Goal: Task Accomplishment & Management: Complete application form

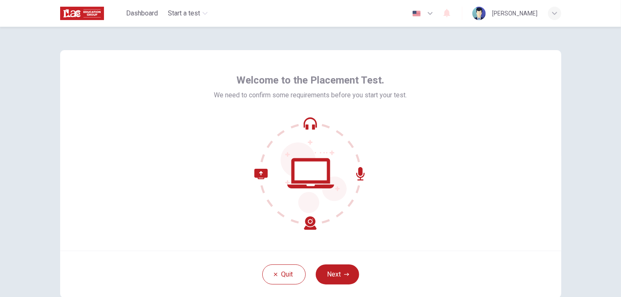
scroll to position [42, 0]
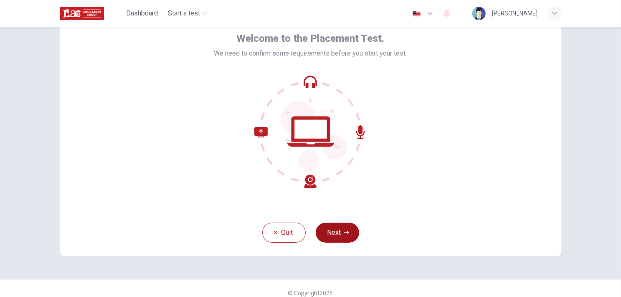
click at [347, 233] on icon "button" at bounding box center [346, 232] width 5 height 5
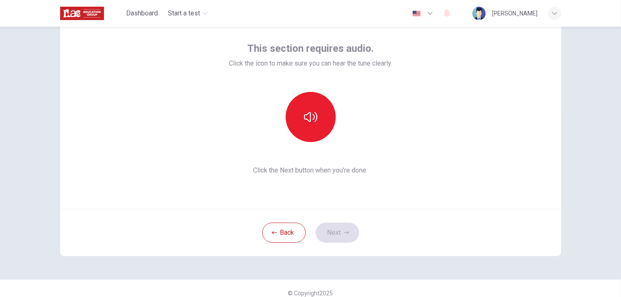
click at [424, 204] on div "This section requires audio. Click the icon to make sure you can hear the tune …" at bounding box center [310, 108] width 501 height 201
click at [306, 121] on icon "button" at bounding box center [310, 116] width 13 height 13
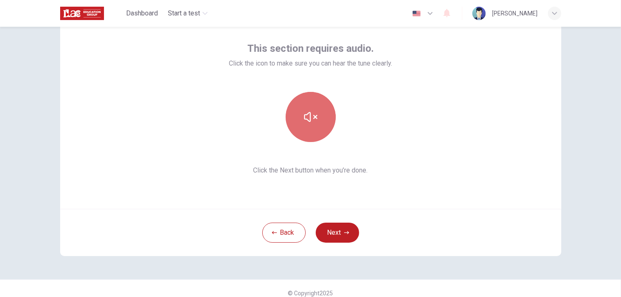
click at [312, 120] on icon "button" at bounding box center [310, 116] width 13 height 13
click at [313, 117] on icon "button" at bounding box center [310, 116] width 13 height 13
click at [306, 114] on icon "button" at bounding box center [310, 116] width 13 height 13
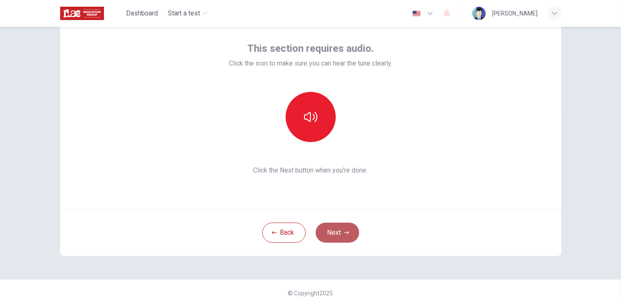
click at [347, 229] on button "Next" at bounding box center [337, 233] width 43 height 20
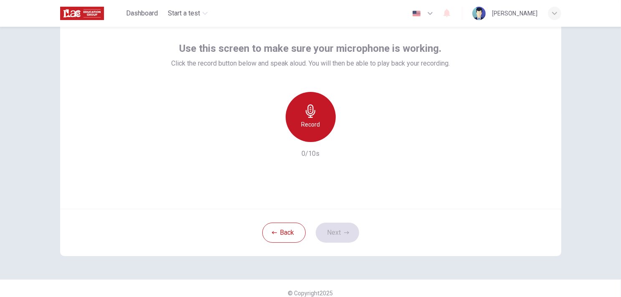
click at [313, 118] on div "Record" at bounding box center [311, 117] width 50 height 50
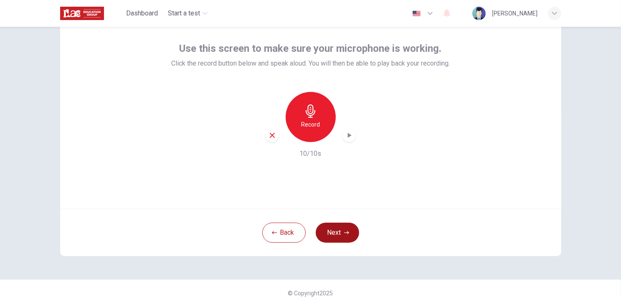
click at [347, 230] on icon "button" at bounding box center [346, 232] width 5 height 5
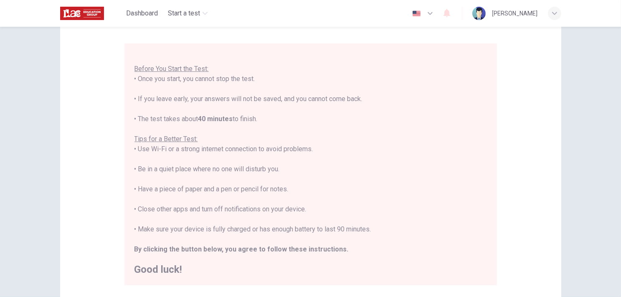
scroll to position [84, 0]
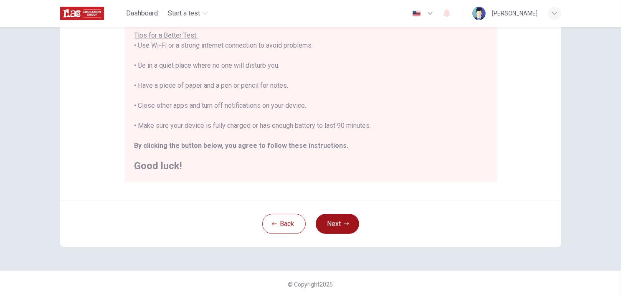
click at [332, 226] on button "Next" at bounding box center [337, 224] width 43 height 20
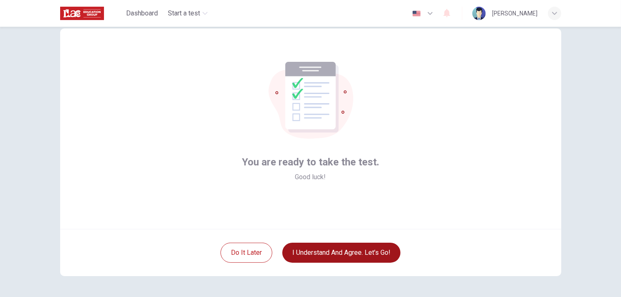
scroll to position [42, 0]
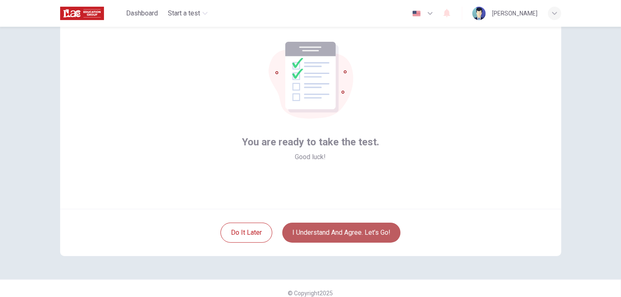
click at [310, 235] on button "I understand and agree. Let’s go!" at bounding box center [341, 233] width 118 height 20
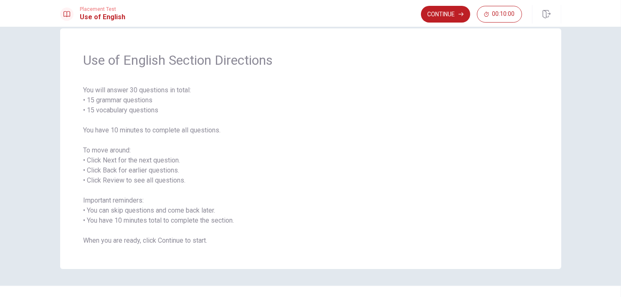
scroll to position [30, 0]
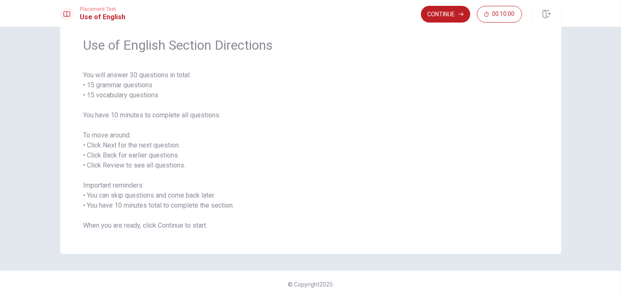
drag, startPoint x: 446, startPoint y: 13, endPoint x: 438, endPoint y: 10, distance: 8.9
click at [446, 13] on button "Continue" at bounding box center [445, 14] width 49 height 17
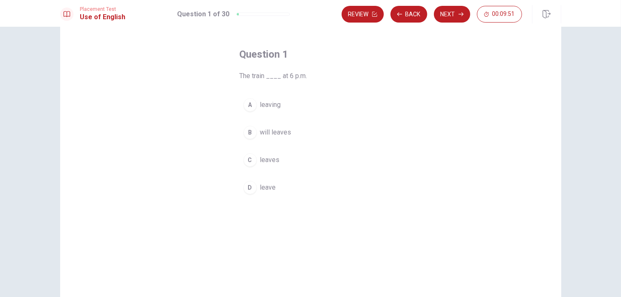
click at [252, 160] on div "C" at bounding box center [250, 159] width 13 height 13
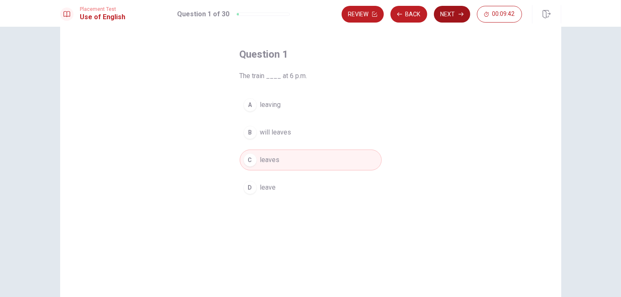
click at [453, 15] on button "Next" at bounding box center [452, 14] width 36 height 17
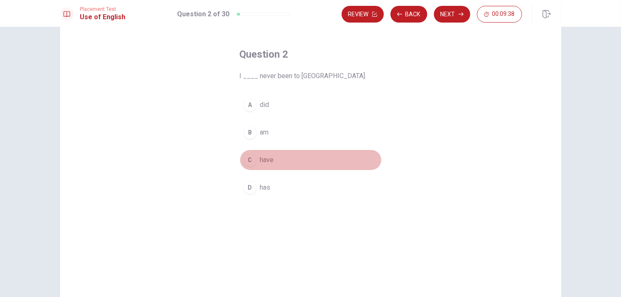
click at [247, 157] on div "C" at bounding box center [250, 159] width 13 height 13
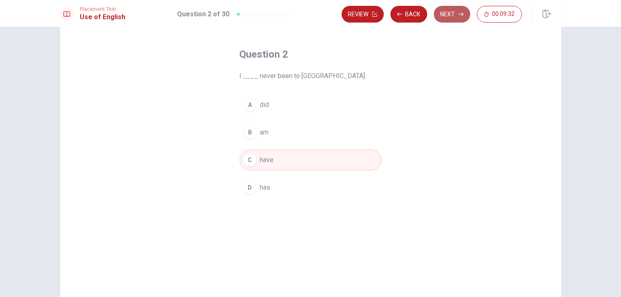
click at [456, 11] on button "Next" at bounding box center [452, 14] width 36 height 17
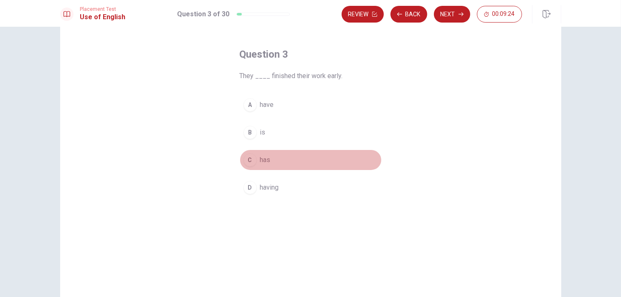
click at [249, 160] on div "C" at bounding box center [250, 159] width 13 height 13
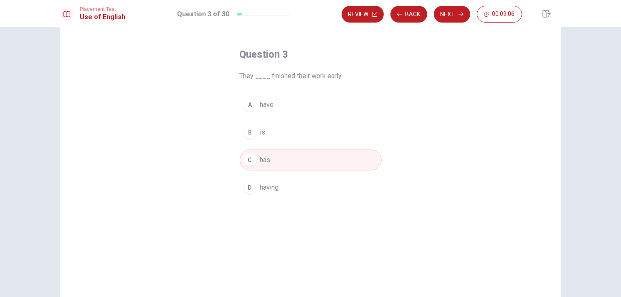
click at [257, 131] on button "B is" at bounding box center [311, 132] width 142 height 21
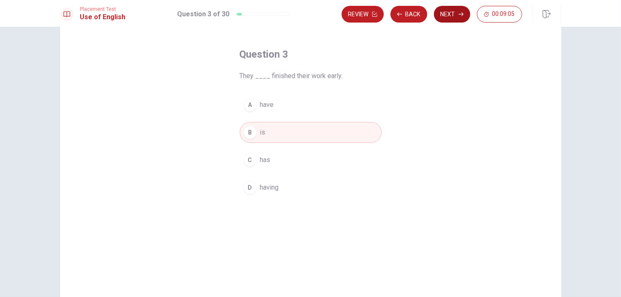
click at [453, 11] on button "Next" at bounding box center [452, 14] width 36 height 17
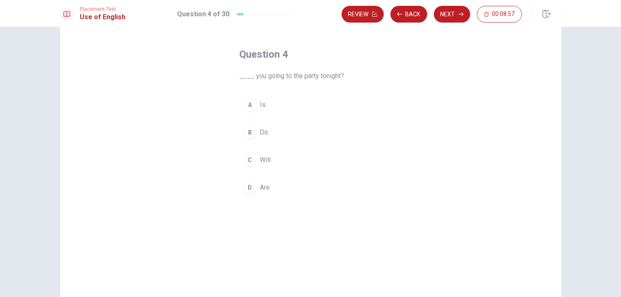
click at [247, 131] on div "B" at bounding box center [250, 132] width 13 height 13
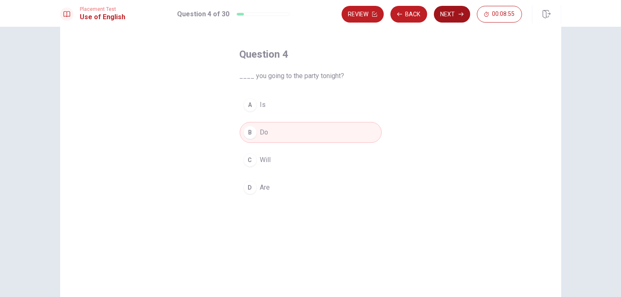
click at [455, 16] on button "Next" at bounding box center [452, 14] width 36 height 17
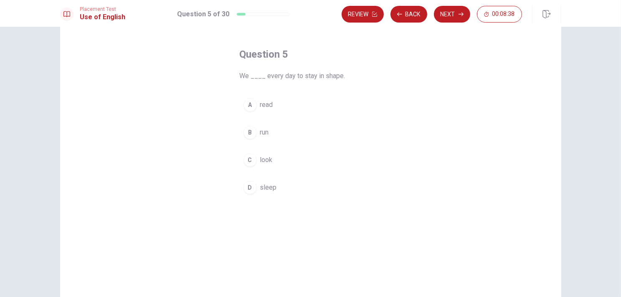
drag, startPoint x: 338, startPoint y: 78, endPoint x: 324, endPoint y: 76, distance: 14.7
click at [324, 76] on span "We ____ every day to stay in shape." at bounding box center [311, 76] width 142 height 10
drag, startPoint x: 321, startPoint y: 76, endPoint x: 339, endPoint y: 76, distance: 18.0
click at [339, 76] on span "We ____ every day to stay in shape." at bounding box center [311, 76] width 142 height 10
click at [250, 159] on div "C" at bounding box center [250, 159] width 13 height 13
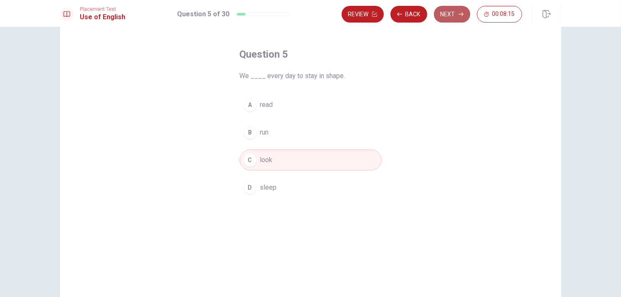
click at [440, 11] on button "Next" at bounding box center [452, 14] width 36 height 17
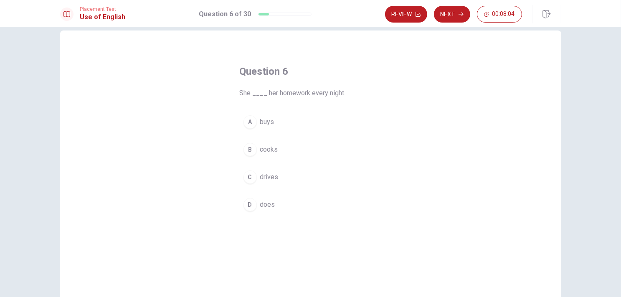
scroll to position [0, 0]
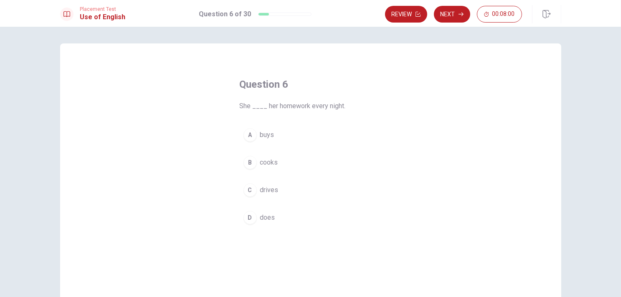
click at [248, 217] on div "D" at bounding box center [250, 217] width 13 height 13
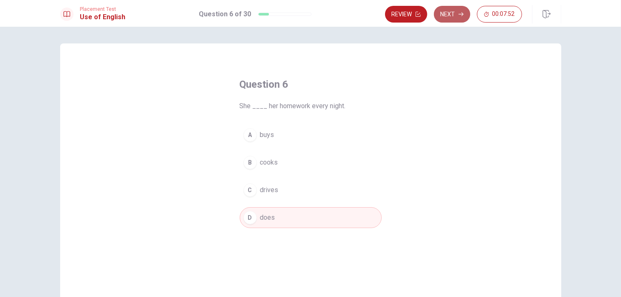
click at [453, 15] on button "Next" at bounding box center [452, 14] width 36 height 17
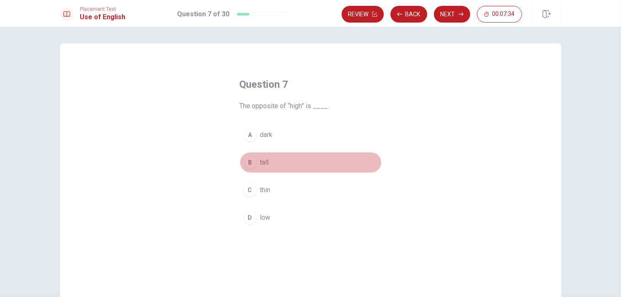
click at [247, 163] on div "B" at bounding box center [250, 162] width 13 height 13
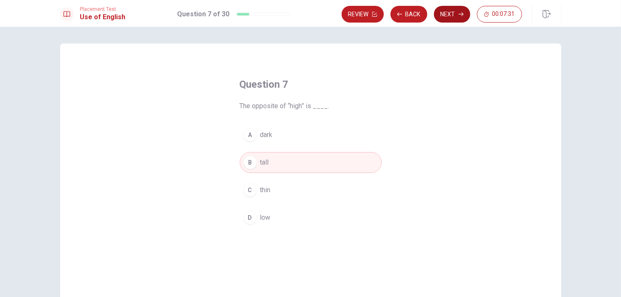
click at [456, 12] on button "Next" at bounding box center [452, 14] width 36 height 17
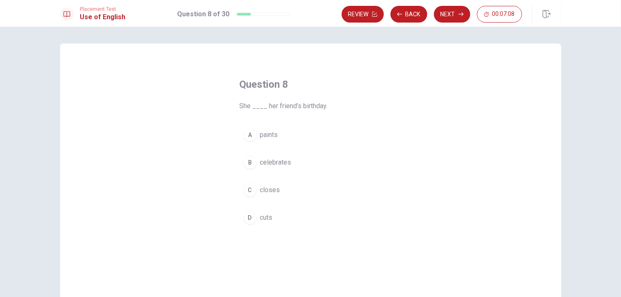
click at [249, 163] on div "B" at bounding box center [250, 162] width 13 height 13
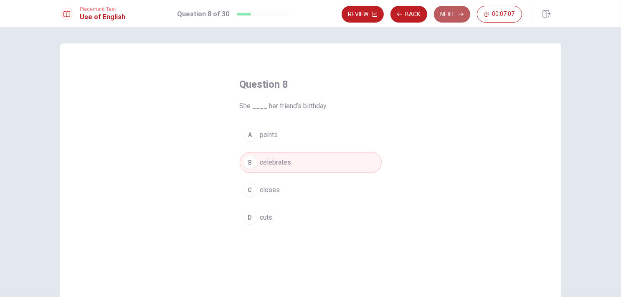
click at [448, 13] on button "Next" at bounding box center [452, 14] width 36 height 17
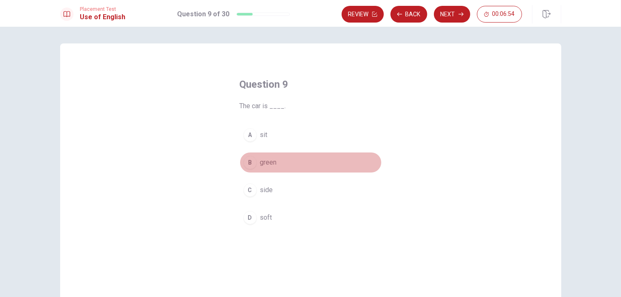
click at [247, 162] on div "B" at bounding box center [250, 162] width 13 height 13
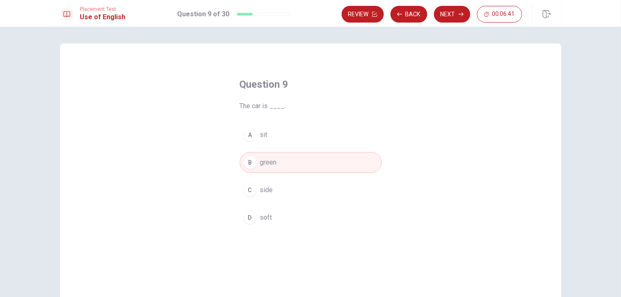
click at [451, 17] on button "Next" at bounding box center [452, 14] width 36 height 17
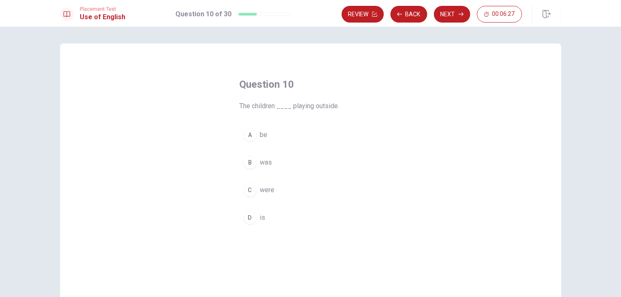
click at [249, 219] on div "D" at bounding box center [250, 217] width 13 height 13
click at [448, 15] on button "Next" at bounding box center [452, 14] width 36 height 17
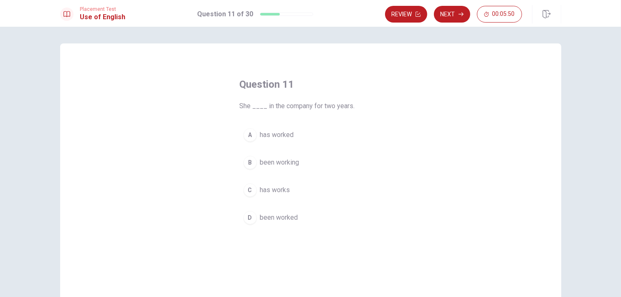
click at [252, 161] on div "B" at bounding box center [250, 162] width 13 height 13
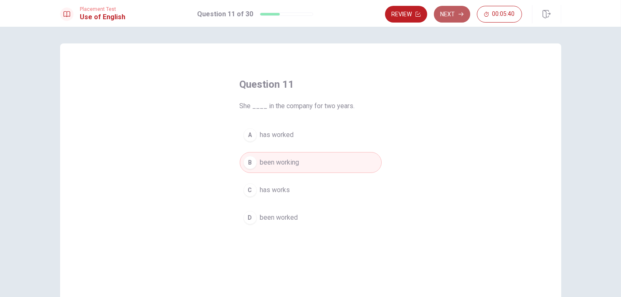
click at [458, 14] on button "Next" at bounding box center [452, 14] width 36 height 17
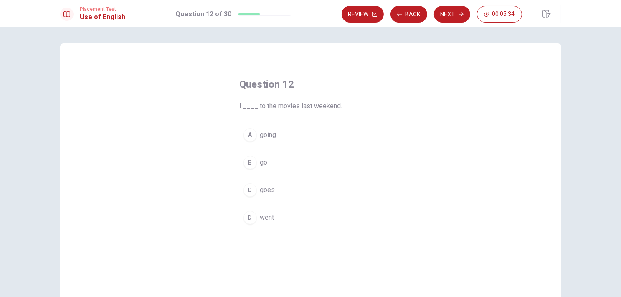
click at [247, 215] on div "D" at bounding box center [250, 217] width 13 height 13
click at [448, 11] on button "Next" at bounding box center [452, 14] width 36 height 17
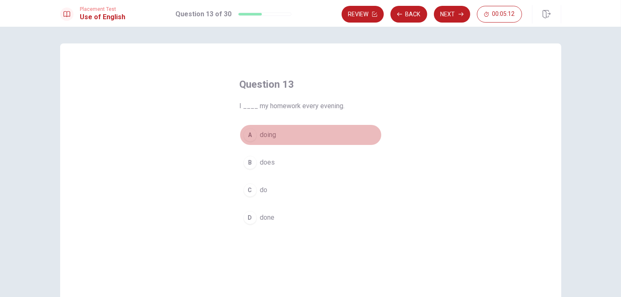
click at [247, 132] on div "A" at bounding box center [250, 134] width 13 height 13
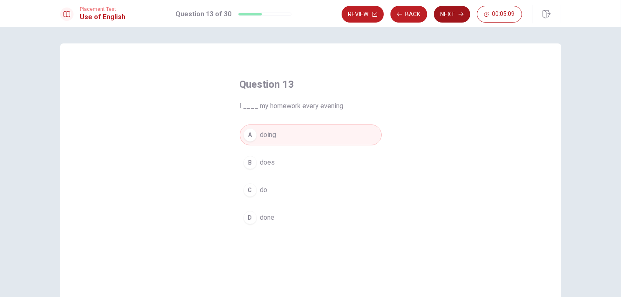
click at [457, 10] on button "Next" at bounding box center [452, 14] width 36 height 17
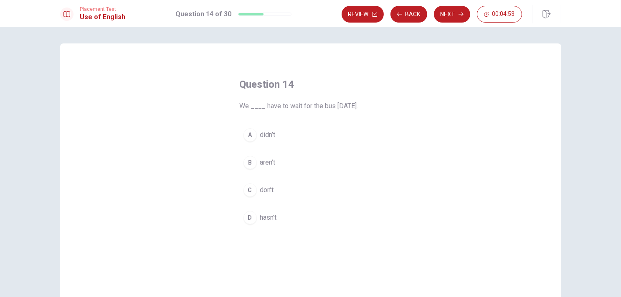
click at [248, 191] on div "C" at bounding box center [250, 189] width 13 height 13
click at [249, 137] on div "A" at bounding box center [250, 134] width 13 height 13
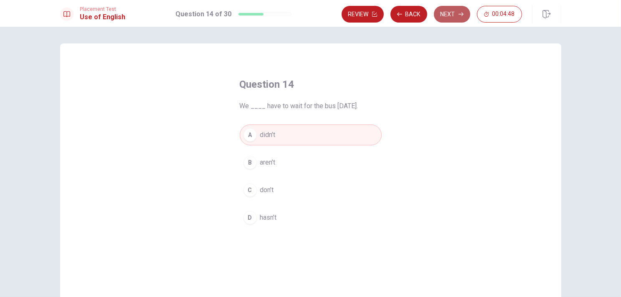
click at [452, 15] on button "Next" at bounding box center [452, 14] width 36 height 17
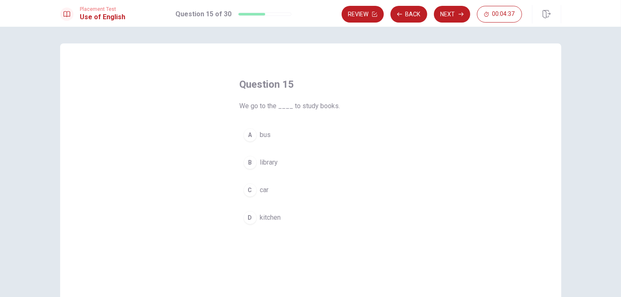
click at [247, 159] on div "B" at bounding box center [250, 162] width 13 height 13
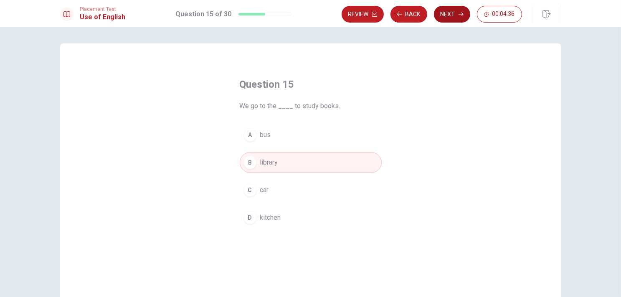
click at [451, 12] on button "Next" at bounding box center [452, 14] width 36 height 17
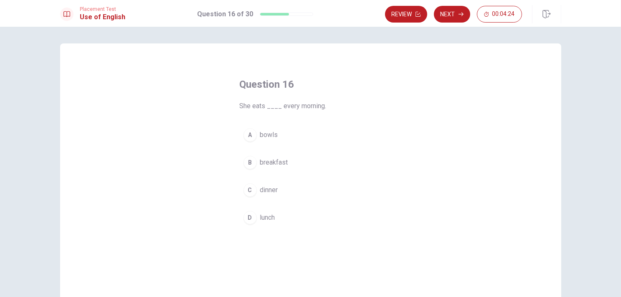
click at [247, 160] on div "B" at bounding box center [250, 162] width 13 height 13
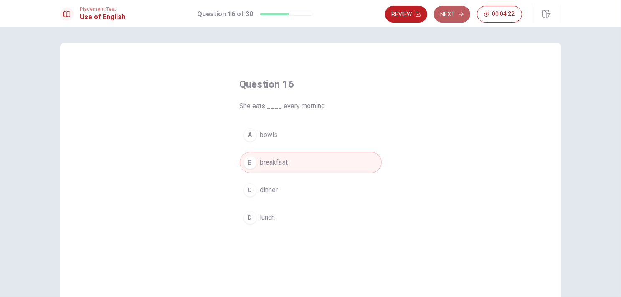
click at [450, 13] on button "Next" at bounding box center [452, 14] width 36 height 17
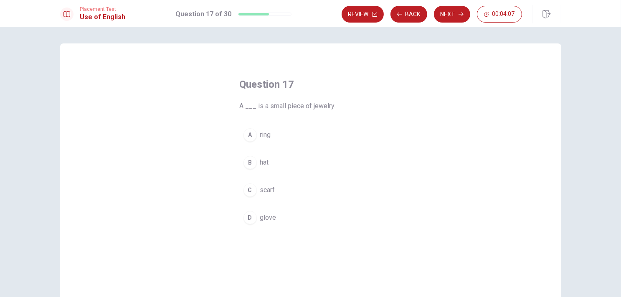
click at [249, 164] on div "B" at bounding box center [250, 162] width 13 height 13
click at [249, 134] on div "A" at bounding box center [250, 134] width 13 height 13
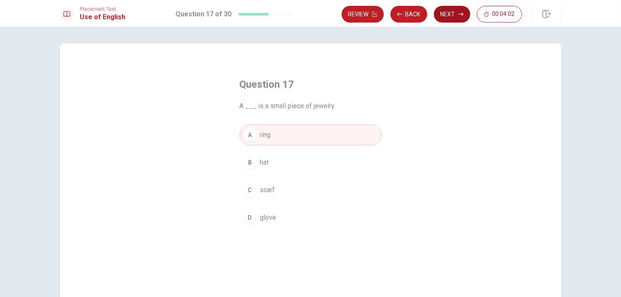
click at [453, 13] on button "Next" at bounding box center [452, 14] width 36 height 17
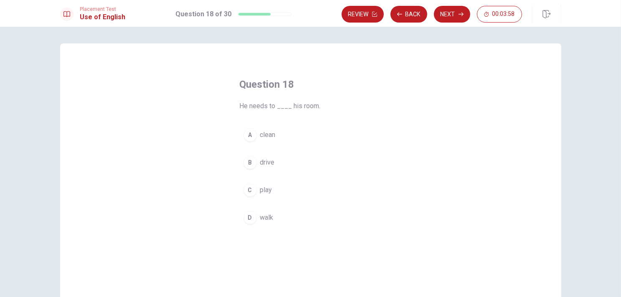
click at [249, 138] on div "A" at bounding box center [250, 134] width 13 height 13
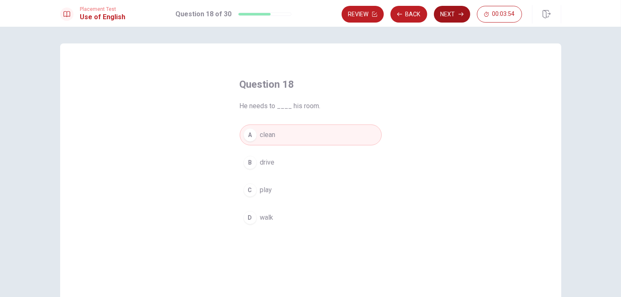
click at [448, 13] on button "Next" at bounding box center [452, 14] width 36 height 17
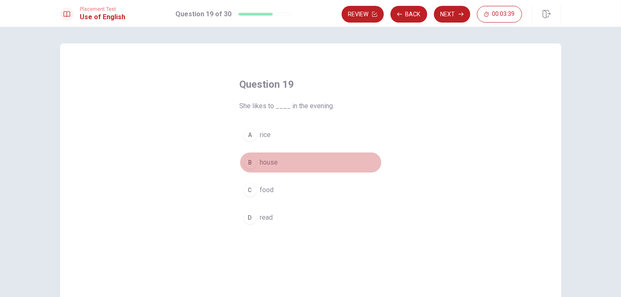
click at [249, 163] on div "B" at bounding box center [250, 162] width 13 height 13
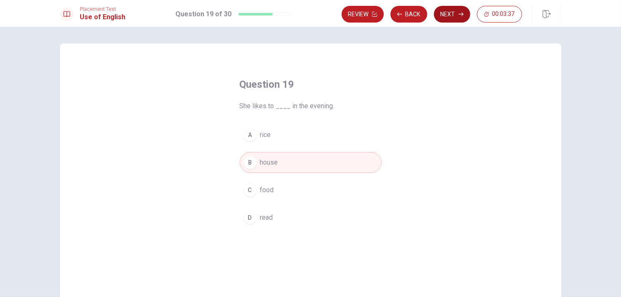
click at [449, 17] on button "Next" at bounding box center [452, 14] width 36 height 17
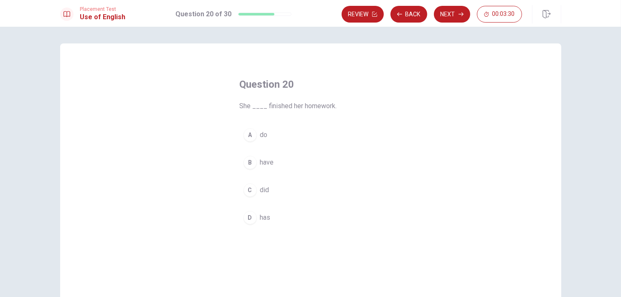
click at [245, 215] on div "D" at bounding box center [250, 217] width 13 height 13
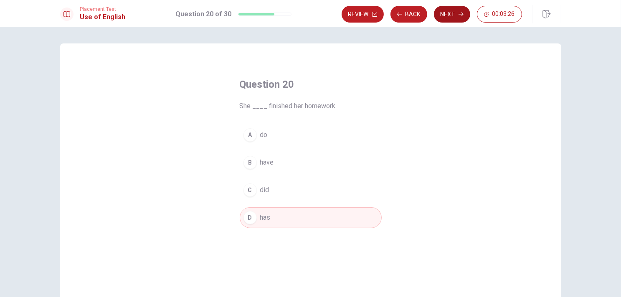
click at [448, 20] on button "Next" at bounding box center [452, 14] width 36 height 17
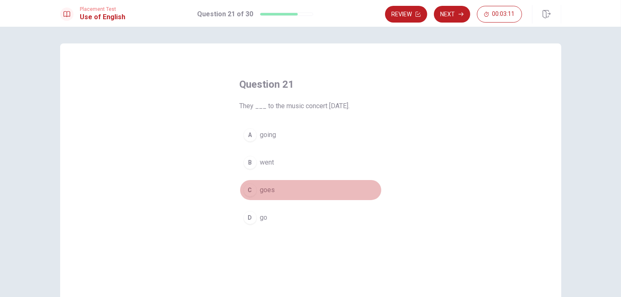
click at [251, 193] on div "C" at bounding box center [250, 189] width 13 height 13
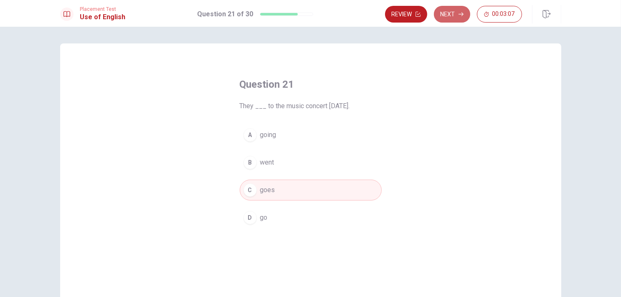
click at [460, 15] on icon "button" at bounding box center [461, 14] width 5 height 5
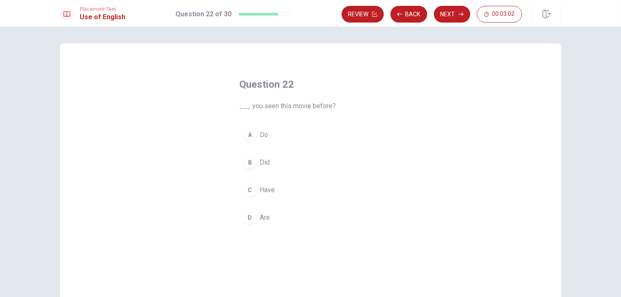
click at [249, 162] on div "B" at bounding box center [250, 162] width 13 height 13
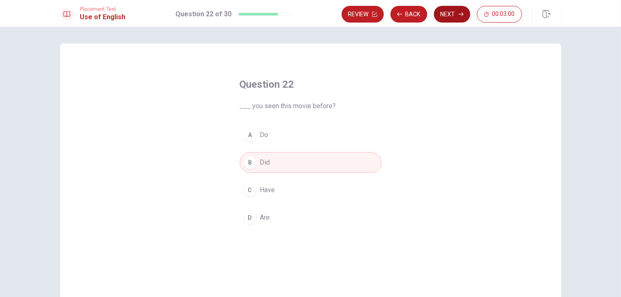
click at [453, 15] on button "Next" at bounding box center [452, 14] width 36 height 17
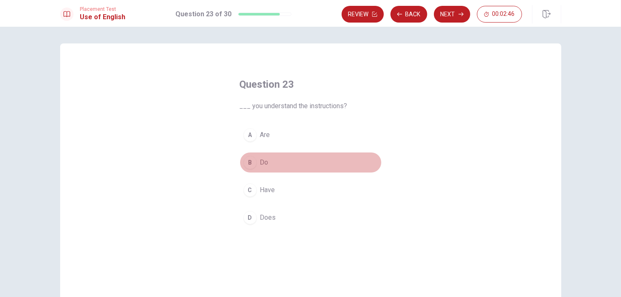
click at [244, 160] on div "B" at bounding box center [250, 162] width 13 height 13
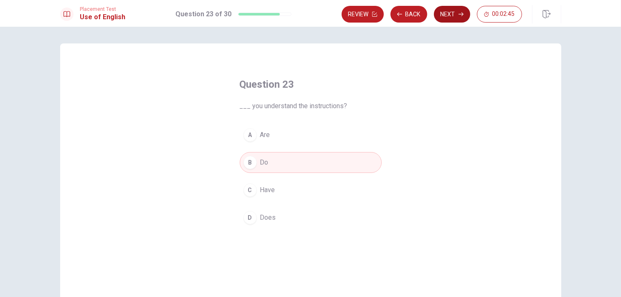
click at [450, 19] on button "Next" at bounding box center [452, 14] width 36 height 17
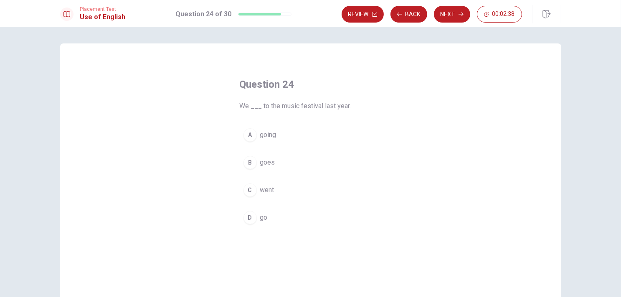
click at [252, 187] on div "C" at bounding box center [250, 189] width 13 height 13
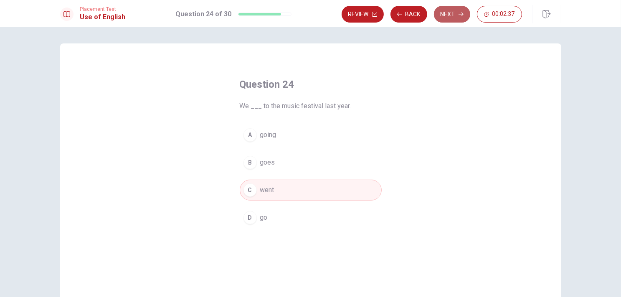
click at [456, 8] on button "Next" at bounding box center [452, 14] width 36 height 17
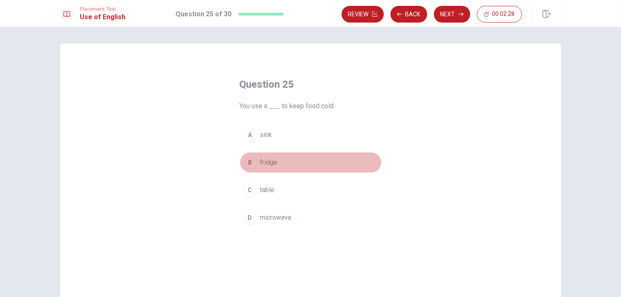
click at [251, 161] on div "B" at bounding box center [250, 162] width 13 height 13
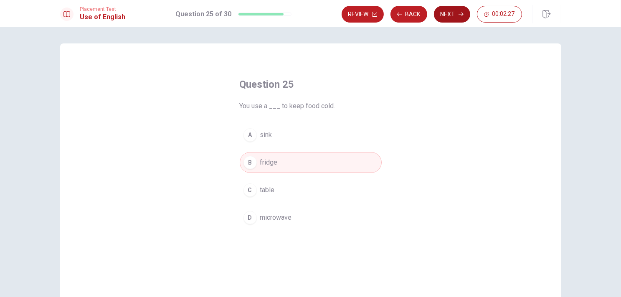
click at [446, 14] on button "Next" at bounding box center [452, 14] width 36 height 17
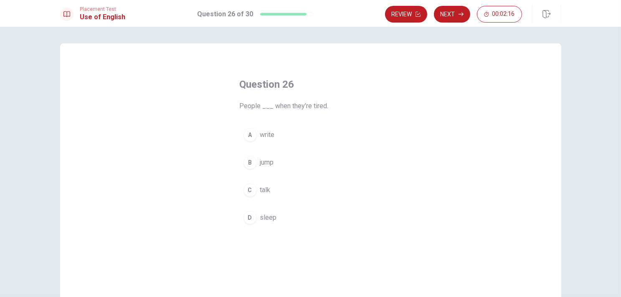
click at [249, 160] on div "B" at bounding box center [250, 162] width 13 height 13
click at [244, 217] on div "D" at bounding box center [250, 217] width 13 height 13
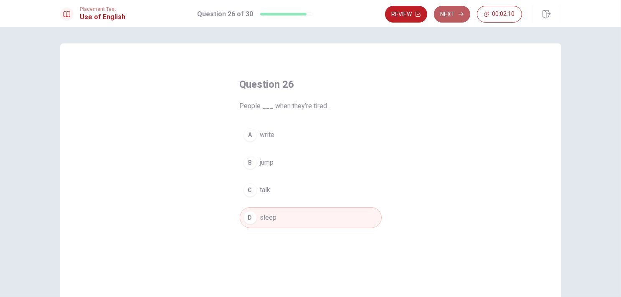
click at [459, 16] on icon "button" at bounding box center [461, 14] width 5 height 5
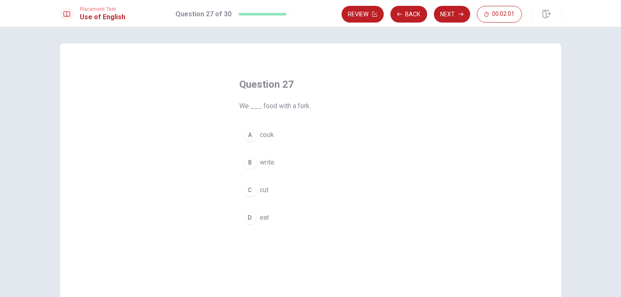
click at [246, 219] on div "D" at bounding box center [250, 217] width 13 height 13
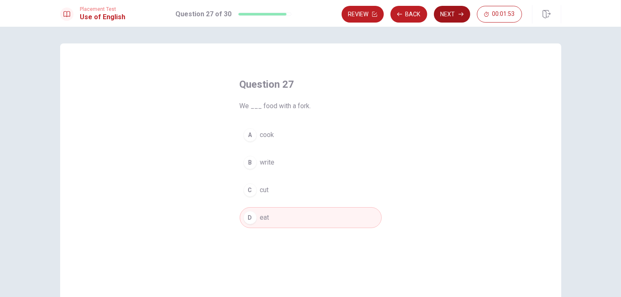
click at [457, 13] on button "Next" at bounding box center [452, 14] width 36 height 17
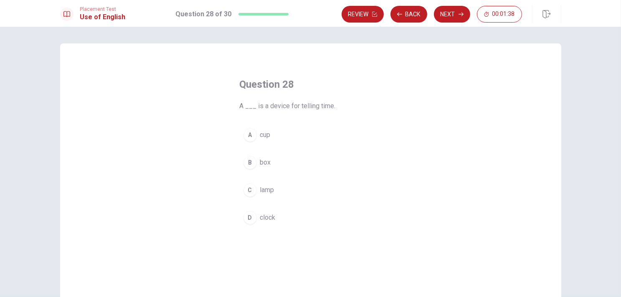
click at [247, 188] on div "C" at bounding box center [250, 189] width 13 height 13
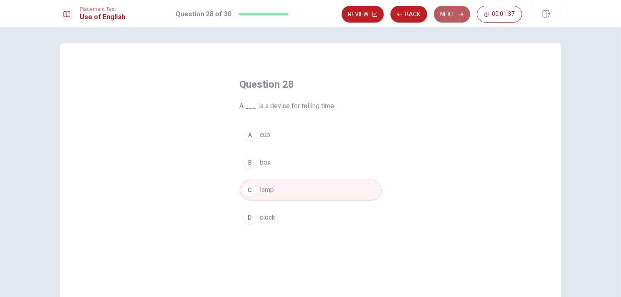
click at [447, 13] on button "Next" at bounding box center [452, 14] width 36 height 17
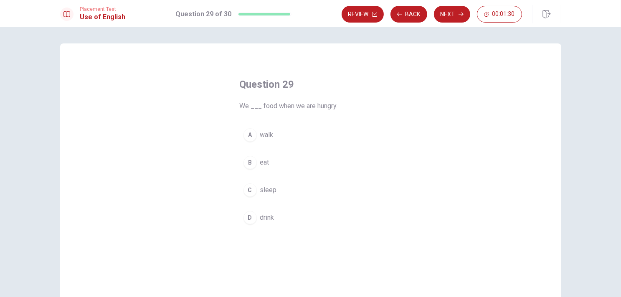
click at [247, 163] on div "B" at bounding box center [250, 162] width 13 height 13
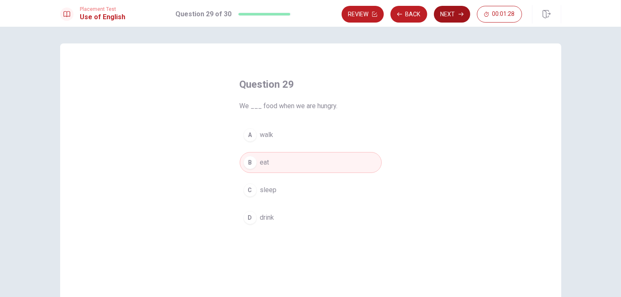
click at [451, 13] on button "Next" at bounding box center [452, 14] width 36 height 17
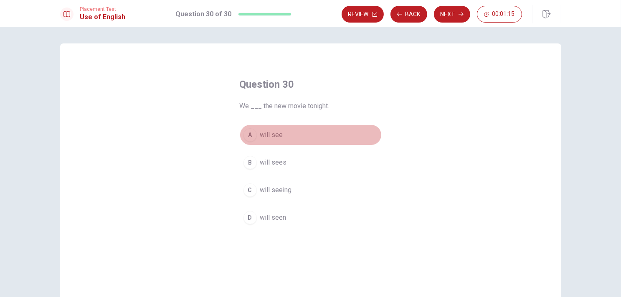
click at [250, 134] on div "A" at bounding box center [250, 134] width 13 height 13
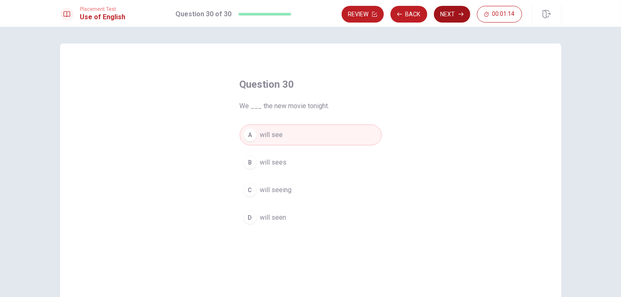
click at [447, 18] on button "Next" at bounding box center [452, 14] width 36 height 17
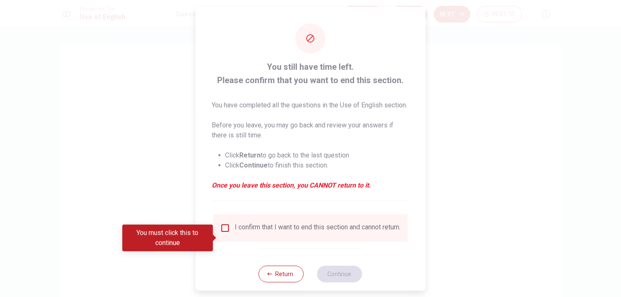
click at [218, 239] on div "You must click this to continue" at bounding box center [170, 238] width 97 height 27
click at [226, 233] on input "You must click this to continue" at bounding box center [225, 228] width 10 height 10
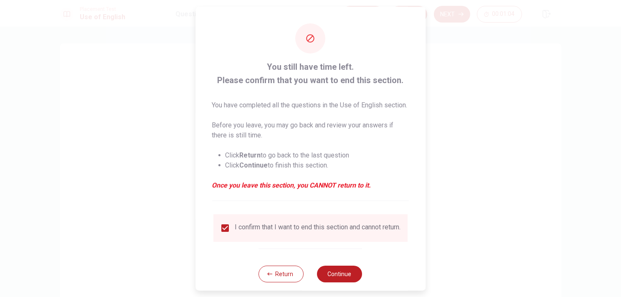
scroll to position [24, 0]
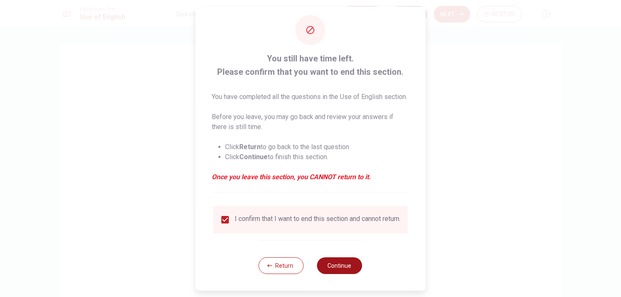
click at [333, 270] on button "Continue" at bounding box center [340, 265] width 45 height 17
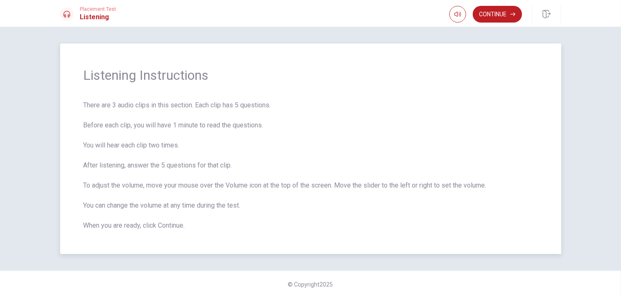
drag, startPoint x: 190, startPoint y: 227, endPoint x: 108, endPoint y: 186, distance: 91.4
click at [108, 186] on span "There are 3 audio clips in this section. Each clip has 5 questions. Before each…" at bounding box center [311, 165] width 455 height 130
drag, startPoint x: 86, startPoint y: 186, endPoint x: 172, endPoint y: 212, distance: 89.4
click at [169, 210] on span "There are 3 audio clips in this section. Each clip has 5 questions. Before each…" at bounding box center [311, 165] width 455 height 130
click at [492, 13] on button "Continue" at bounding box center [497, 14] width 49 height 17
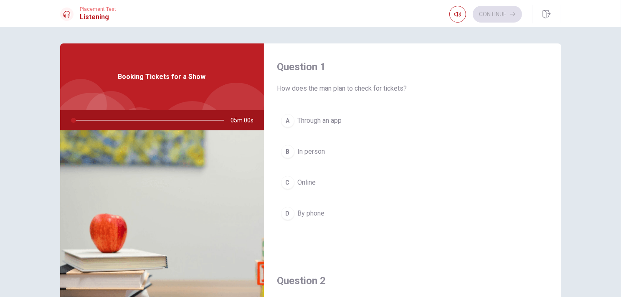
scroll to position [42, 0]
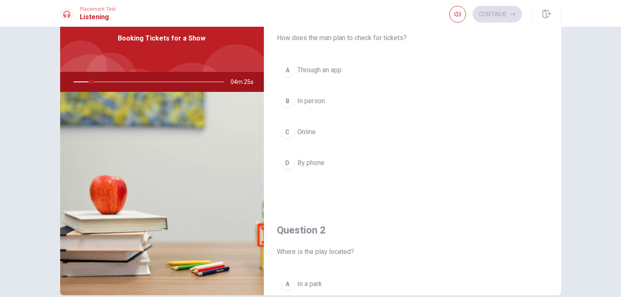
scroll to position [0, 0]
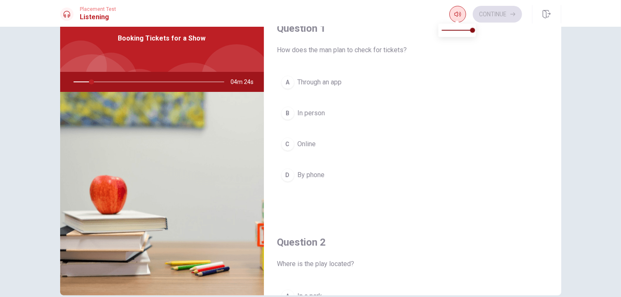
click at [453, 18] on button "button" at bounding box center [458, 14] width 17 height 17
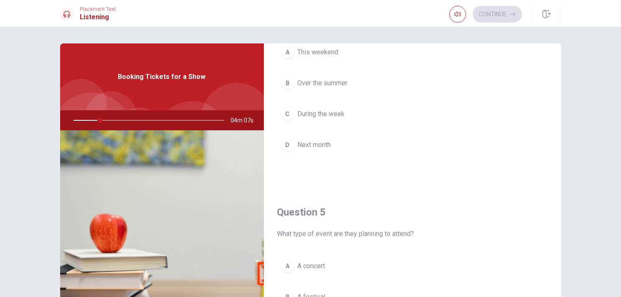
click at [70, 14] on icon at bounding box center [67, 14] width 7 height 7
click at [124, 117] on div at bounding box center [148, 120] width 168 height 20
click at [120, 121] on div at bounding box center [148, 120] width 168 height 20
drag, startPoint x: 99, startPoint y: 118, endPoint x: 89, endPoint y: 120, distance: 9.8
click at [84, 123] on div at bounding box center [148, 120] width 168 height 20
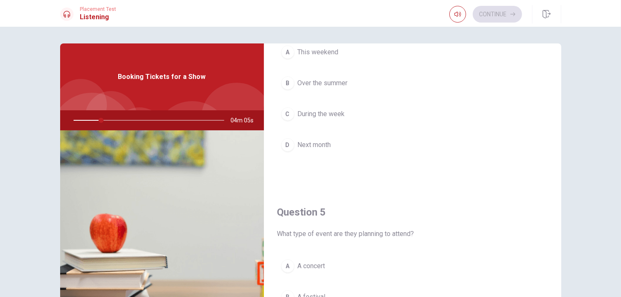
drag, startPoint x: 91, startPoint y: 118, endPoint x: 100, endPoint y: 120, distance: 9.3
click at [92, 118] on div at bounding box center [148, 120] width 168 height 20
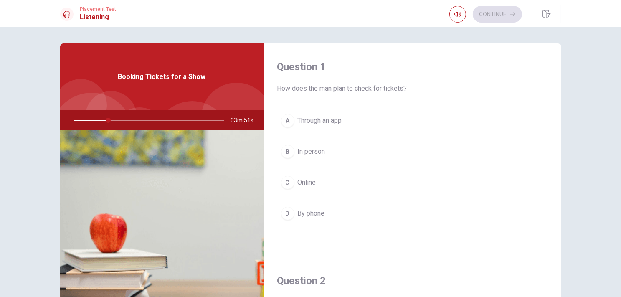
click at [295, 74] on div "Question 1 How does the man plan to check for tickets?" at bounding box center [412, 76] width 271 height 33
click at [286, 119] on div "A" at bounding box center [287, 120] width 13 height 13
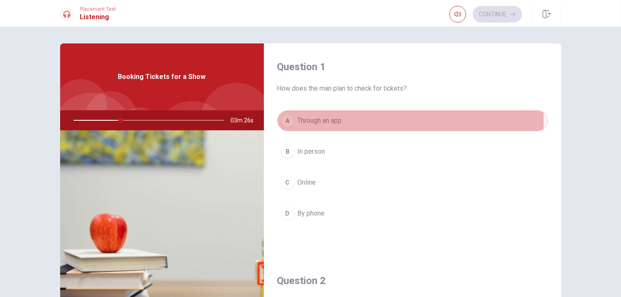
click at [303, 121] on span "Through an app" at bounding box center [320, 121] width 44 height 10
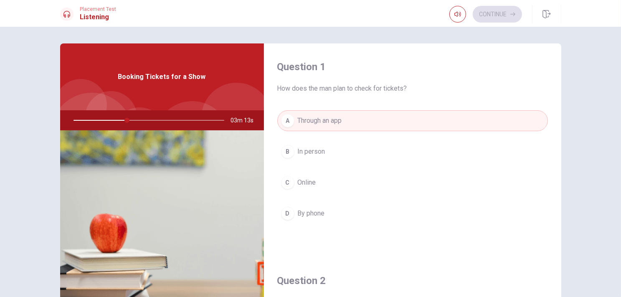
click at [302, 182] on span "Online" at bounding box center [307, 183] width 18 height 10
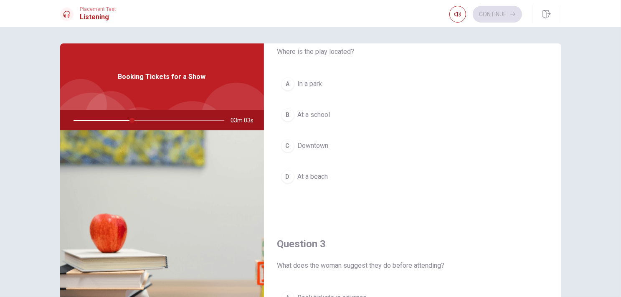
scroll to position [209, 0]
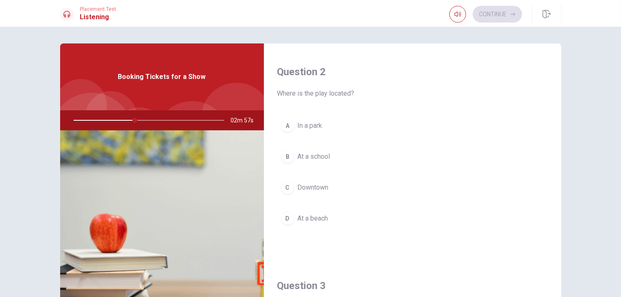
click at [313, 186] on span "Downtown" at bounding box center [313, 188] width 31 height 10
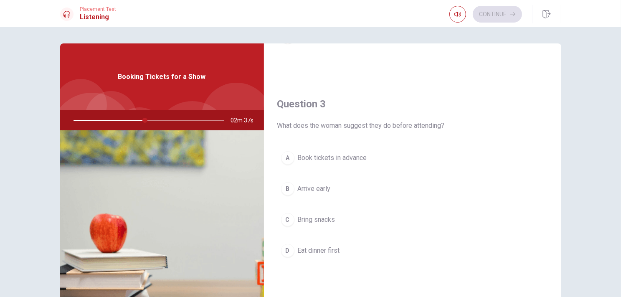
scroll to position [399, 0]
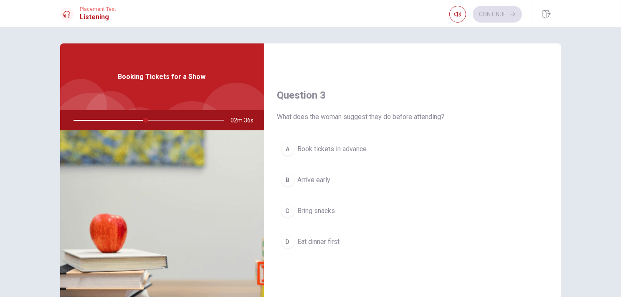
click at [149, 224] on img at bounding box center [162, 231] width 204 height 203
click at [317, 141] on button "A Book tickets in advance" at bounding box center [412, 149] width 271 height 21
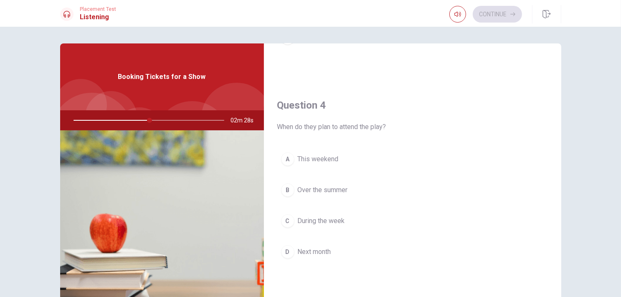
scroll to position [608, 0]
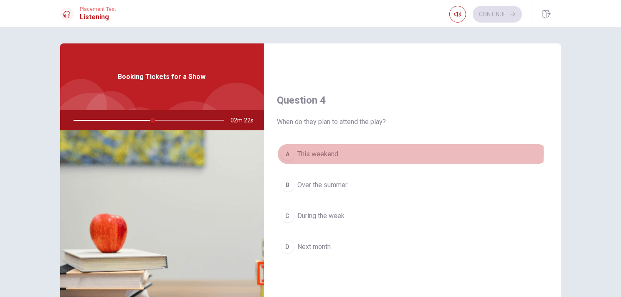
drag, startPoint x: 303, startPoint y: 151, endPoint x: 322, endPoint y: 147, distance: 18.9
click at [304, 151] on span "This weekend" at bounding box center [318, 154] width 41 height 10
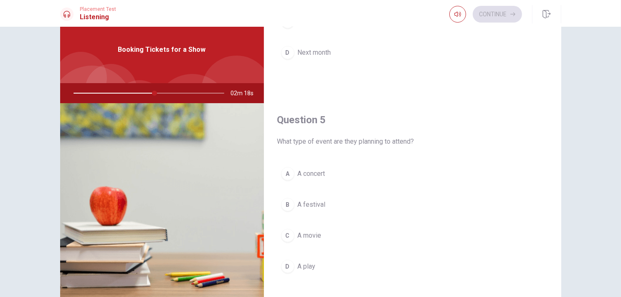
scroll to position [42, 0]
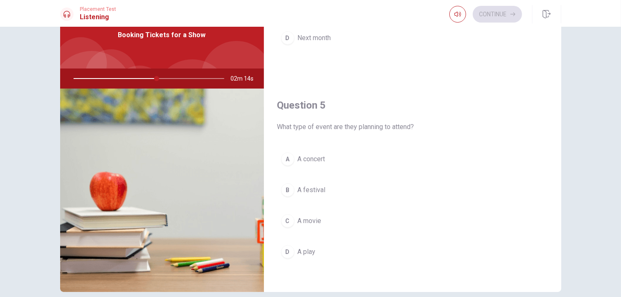
click at [285, 158] on div "A" at bounding box center [287, 159] width 13 height 13
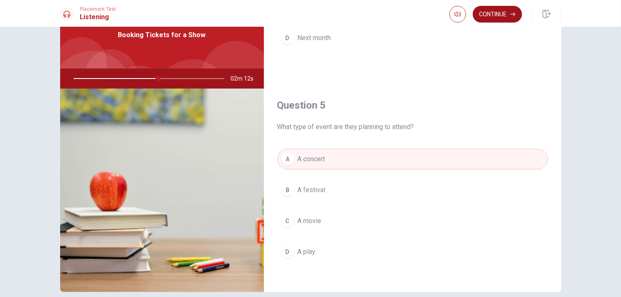
click at [498, 16] on button "Continue" at bounding box center [497, 14] width 49 height 17
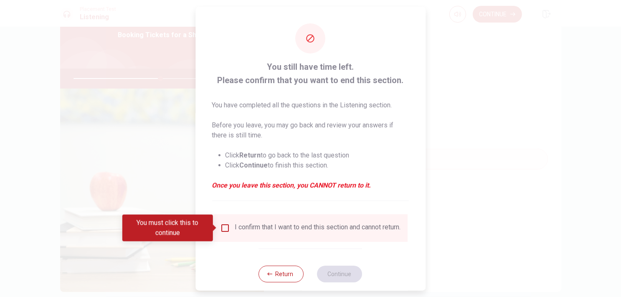
drag, startPoint x: 267, startPoint y: 281, endPoint x: 270, endPoint y: 275, distance: 6.5
click at [267, 275] on icon "button" at bounding box center [269, 273] width 5 height 3
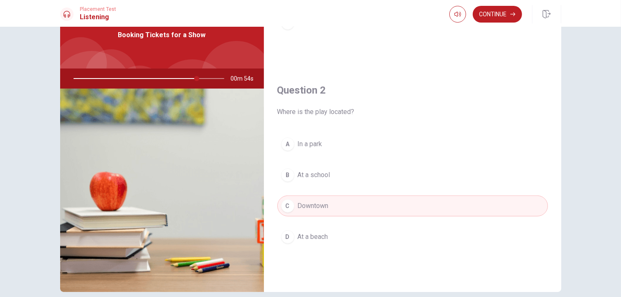
scroll to position [0, 0]
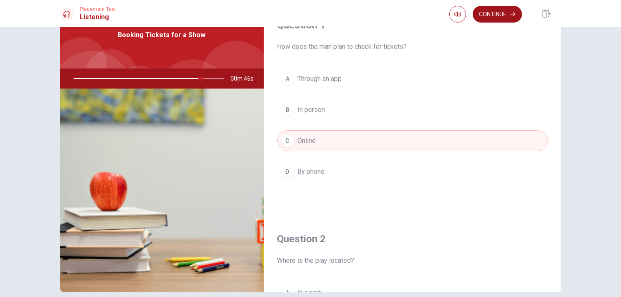
click at [491, 10] on button "Continue" at bounding box center [497, 14] width 49 height 17
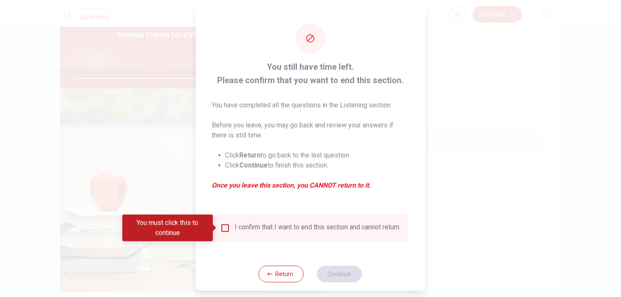
click at [259, 219] on div "I confirm that I want to end this section and cannot return." at bounding box center [311, 228] width 194 height 28
click at [276, 233] on div "I confirm that I want to end this section and cannot return." at bounding box center [318, 228] width 166 height 10
click at [255, 229] on div "I confirm that I want to end this section and cannot return." at bounding box center [318, 228] width 166 height 10
click at [225, 229] on input "You must click this to continue" at bounding box center [225, 228] width 10 height 10
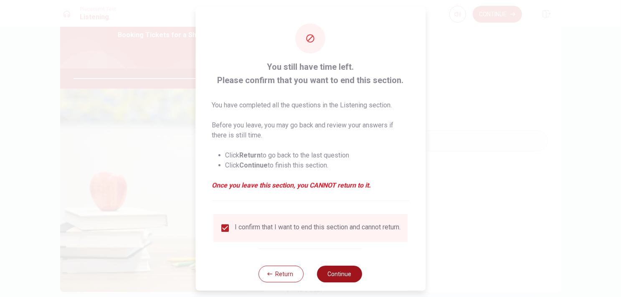
click at [351, 279] on button "Continue" at bounding box center [340, 274] width 45 height 17
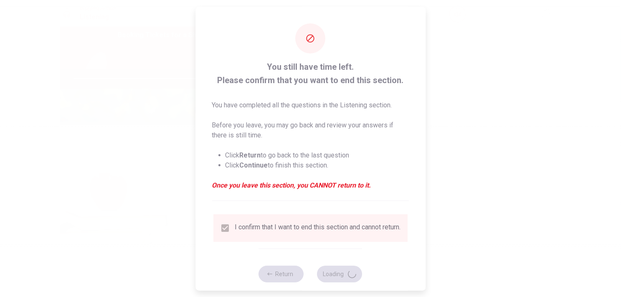
type input "87"
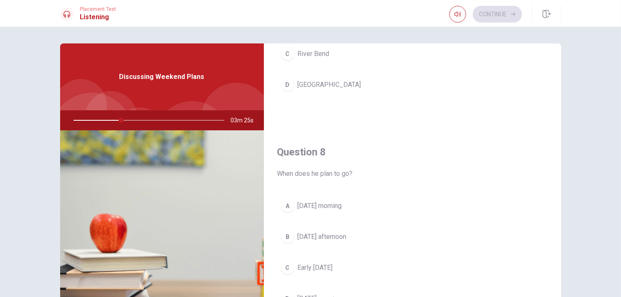
scroll to position [376, 0]
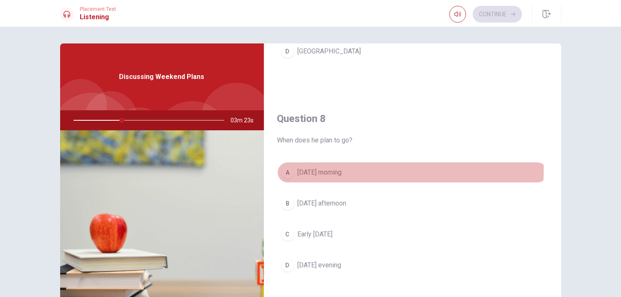
drag, startPoint x: 321, startPoint y: 169, endPoint x: 326, endPoint y: 173, distance: 6.0
click at [322, 169] on span "[DATE] morning" at bounding box center [320, 173] width 44 height 10
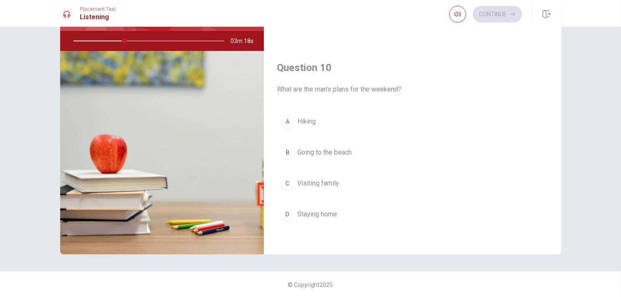
scroll to position [80, 0]
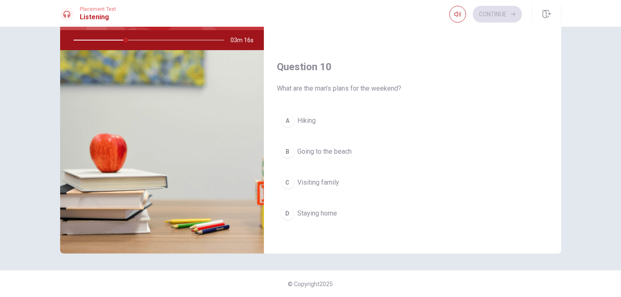
click at [298, 116] on span "Hiking" at bounding box center [307, 121] width 18 height 10
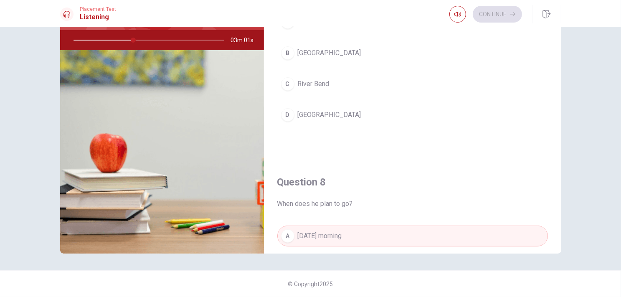
scroll to position [191, 0]
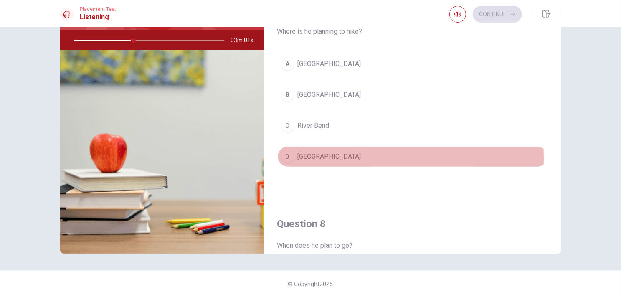
click at [319, 156] on span "[GEOGRAPHIC_DATA]" at bounding box center [330, 157] width 64 height 10
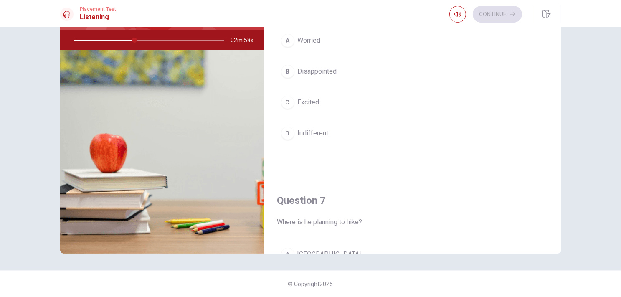
scroll to position [38, 0]
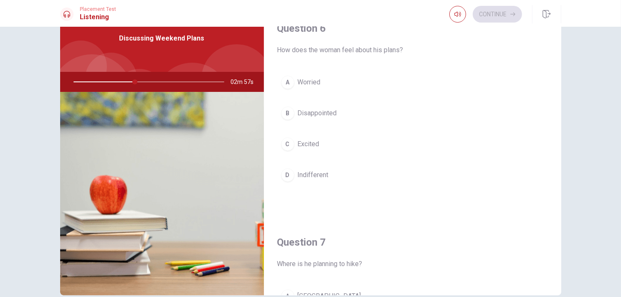
click at [300, 142] on span "Excited" at bounding box center [309, 144] width 22 height 10
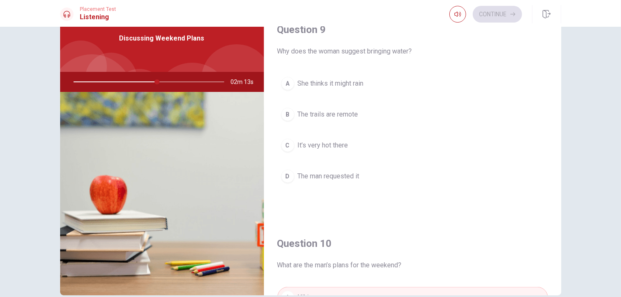
scroll to position [608, 0]
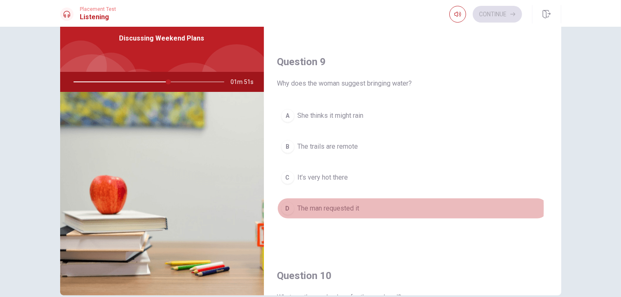
click at [298, 205] on span "The man requested it" at bounding box center [329, 208] width 62 height 10
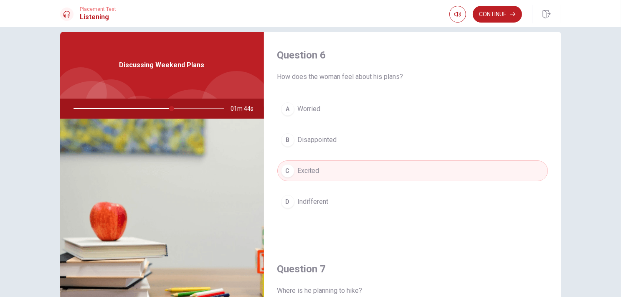
scroll to position [0, 0]
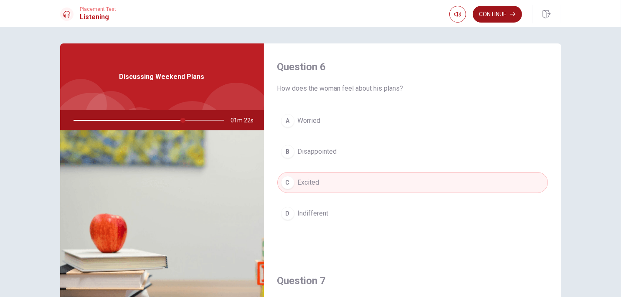
click at [513, 8] on button "Continue" at bounding box center [497, 14] width 49 height 17
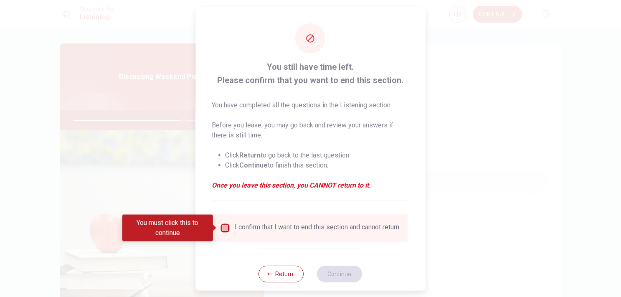
drag, startPoint x: 221, startPoint y: 227, endPoint x: 231, endPoint y: 232, distance: 11.4
click at [222, 226] on input "You must click this to continue" at bounding box center [225, 228] width 10 height 10
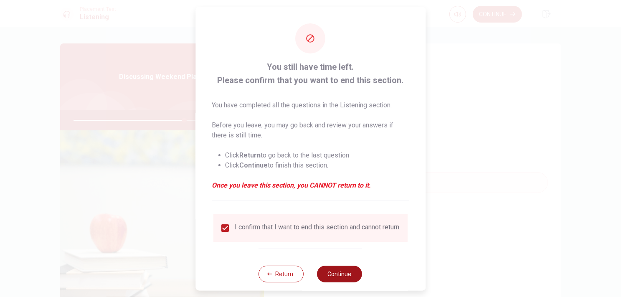
click at [332, 279] on button "Continue" at bounding box center [340, 274] width 45 height 17
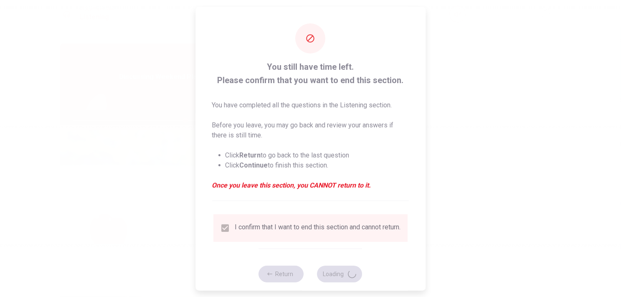
type input "75"
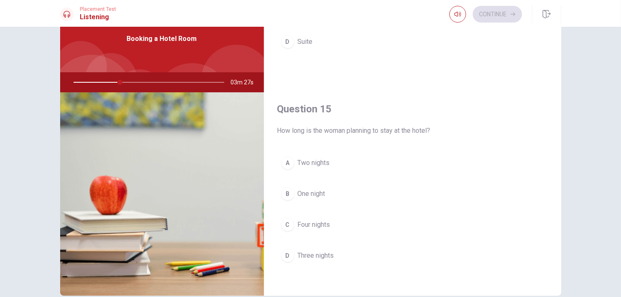
scroll to position [80, 0]
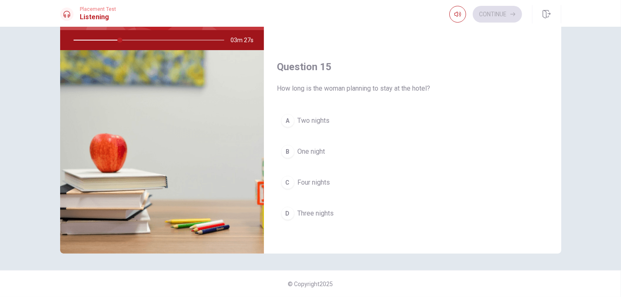
click at [294, 116] on button "A Two nights" at bounding box center [412, 120] width 271 height 21
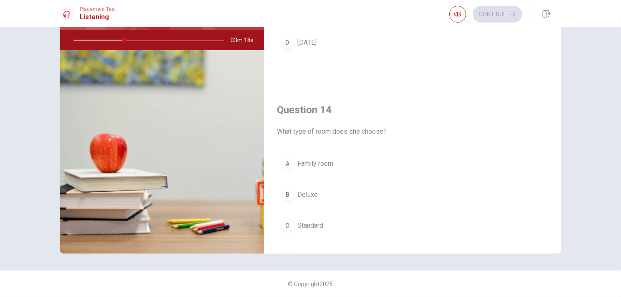
scroll to position [567, 0]
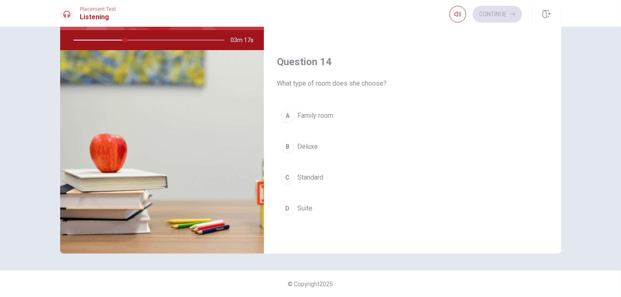
click at [321, 173] on span "Standard" at bounding box center [311, 178] width 26 height 10
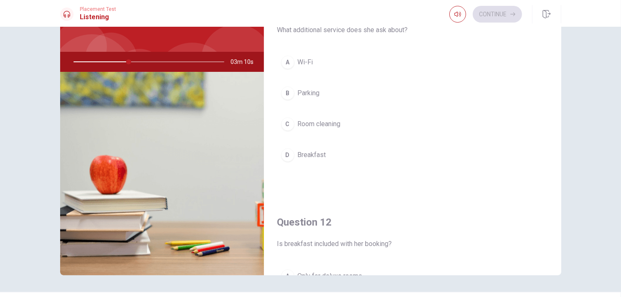
scroll to position [38, 0]
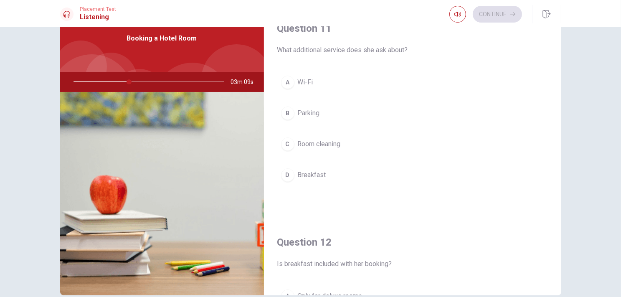
drag, startPoint x: 309, startPoint y: 175, endPoint x: 314, endPoint y: 173, distance: 5.3
click at [309, 174] on span "Breakfast" at bounding box center [312, 175] width 28 height 10
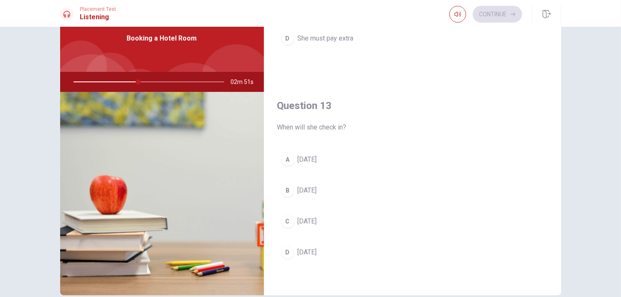
scroll to position [376, 0]
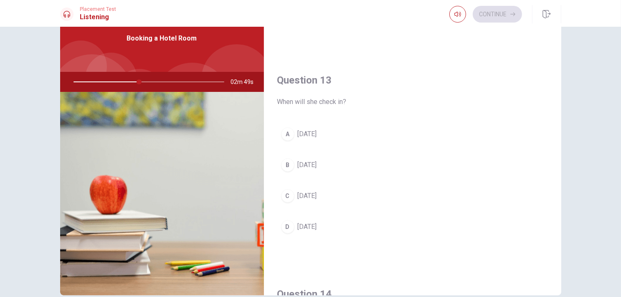
click at [306, 163] on span "[DATE]" at bounding box center [307, 165] width 19 height 10
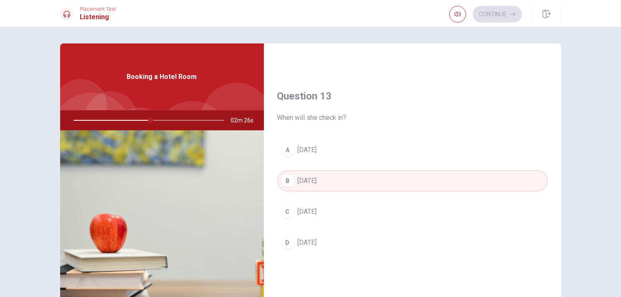
scroll to position [418, 0]
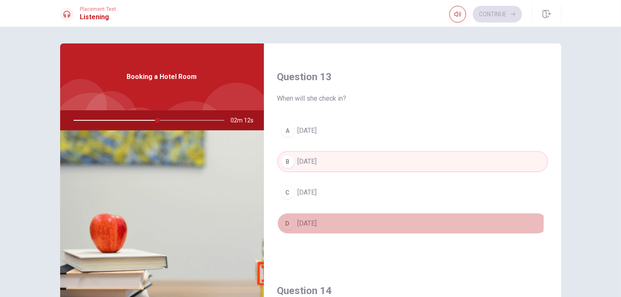
click at [305, 219] on span "[DATE]" at bounding box center [307, 224] width 19 height 10
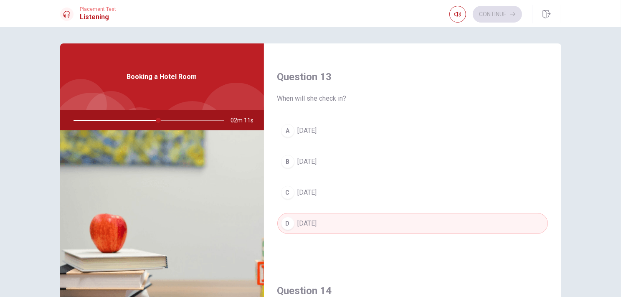
drag, startPoint x: 318, startPoint y: 97, endPoint x: 351, endPoint y: 97, distance: 33.4
click at [351, 97] on span "When will she check in?" at bounding box center [412, 99] width 271 height 10
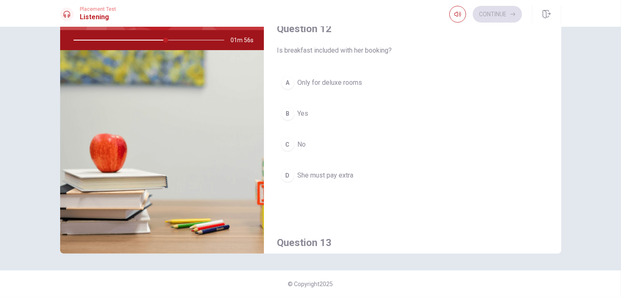
scroll to position [149, 0]
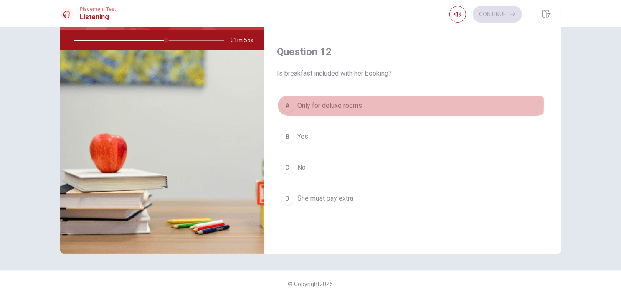
click at [336, 104] on span "Only for deluxe rooms" at bounding box center [330, 106] width 65 height 10
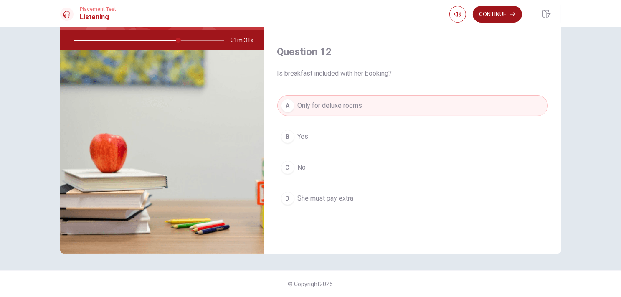
click at [491, 10] on button "Continue" at bounding box center [497, 14] width 49 height 17
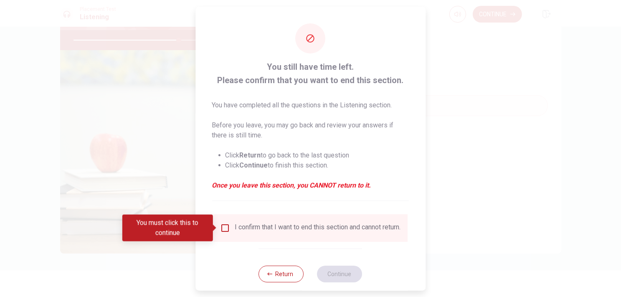
click at [223, 228] on input "You must click this to continue" at bounding box center [225, 228] width 10 height 10
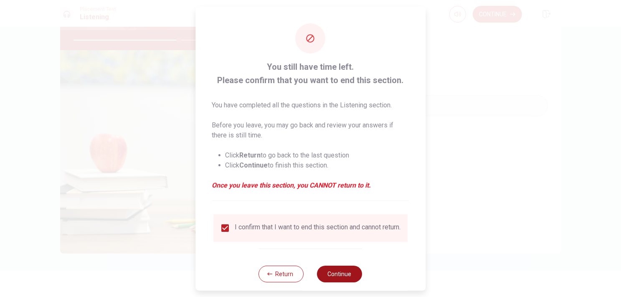
click at [332, 278] on button "Continue" at bounding box center [340, 274] width 45 height 17
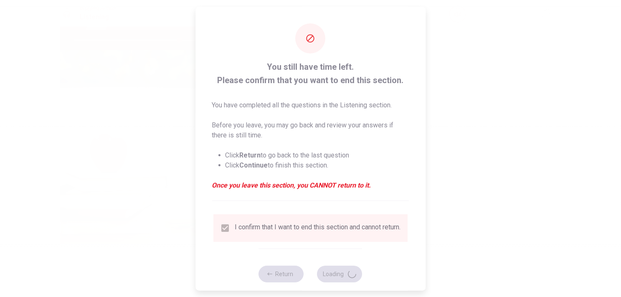
type input "71"
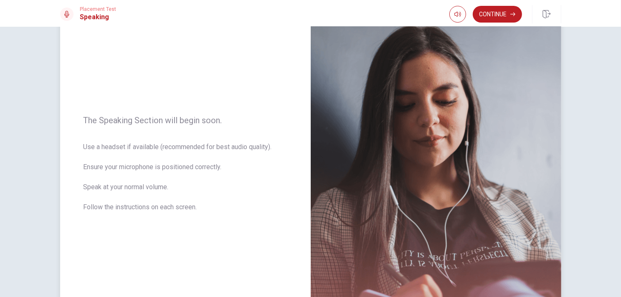
scroll to position [84, 0]
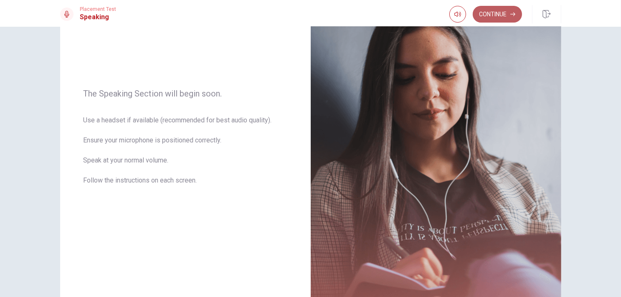
click at [494, 13] on button "Continue" at bounding box center [497, 14] width 49 height 17
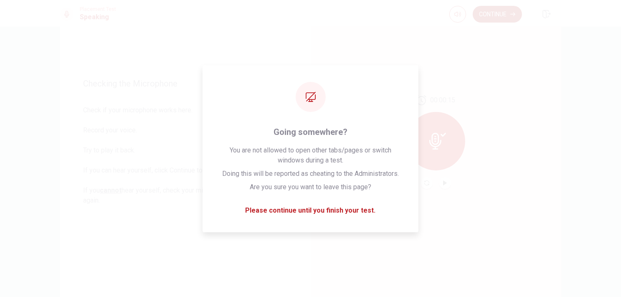
click at [497, 13] on button "Continue" at bounding box center [497, 14] width 49 height 17
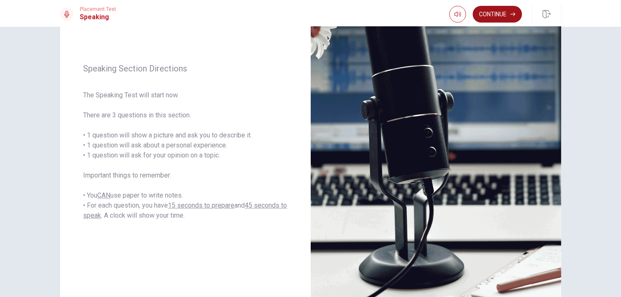
click at [506, 11] on button "Continue" at bounding box center [497, 14] width 49 height 17
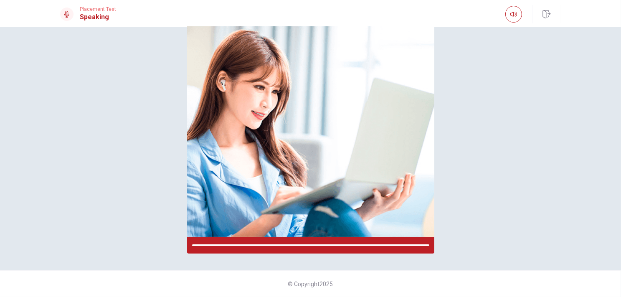
scroll to position [69, 0]
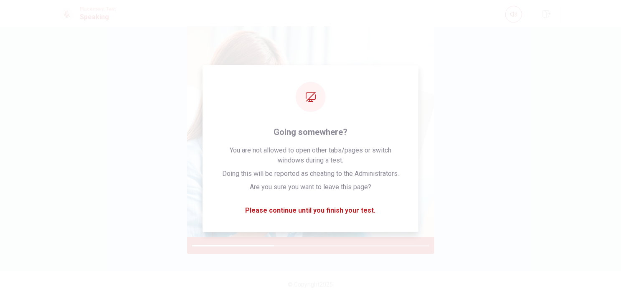
click at [455, 275] on div "© Copyright 2025" at bounding box center [310, 284] width 621 height 27
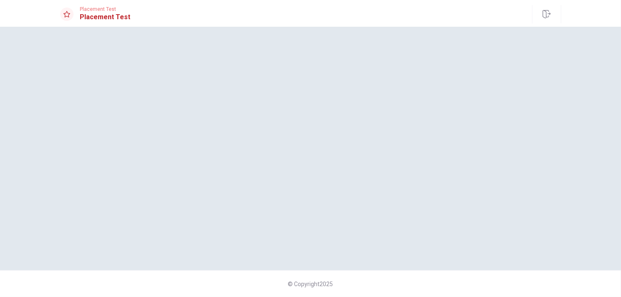
scroll to position [0, 0]
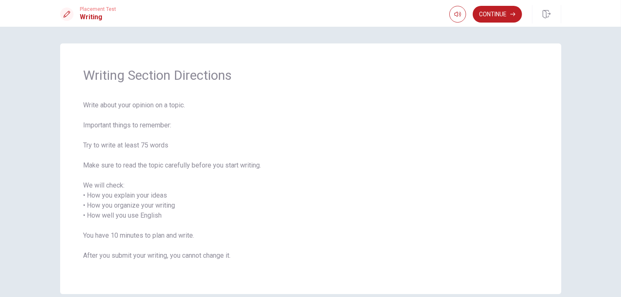
drag, startPoint x: 132, startPoint y: 193, endPoint x: 115, endPoint y: 195, distance: 16.8
click at [115, 195] on span "Write about your opinion on a topic. Important things to remember: Try to write…" at bounding box center [311, 185] width 455 height 170
drag, startPoint x: 113, startPoint y: 196, endPoint x: 140, endPoint y: 201, distance: 27.1
click at [120, 196] on span "Write about your opinion on a topic. Important things to remember: Try to write…" at bounding box center [311, 185] width 455 height 170
click at [486, 15] on button "Continue" at bounding box center [497, 14] width 49 height 17
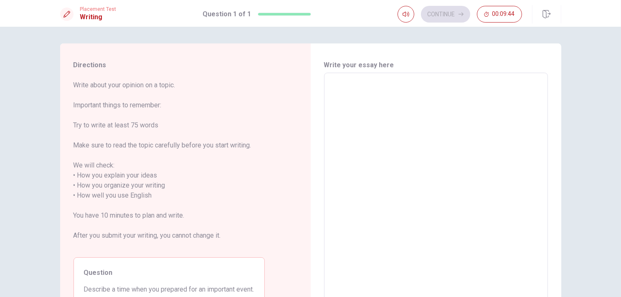
click at [390, 153] on textarea at bounding box center [436, 191] width 212 height 222
type textarea "ㅑ"
type textarea "x"
type textarea "i"
type textarea "x"
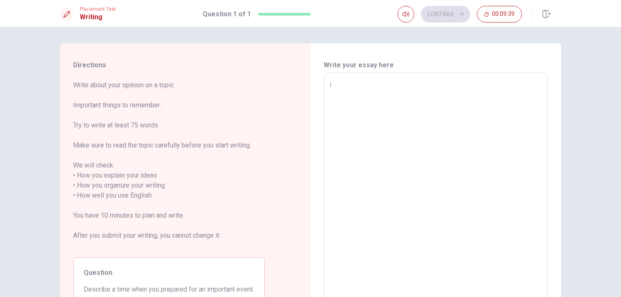
type textarea "im"
type textarea "x"
type textarea "im"
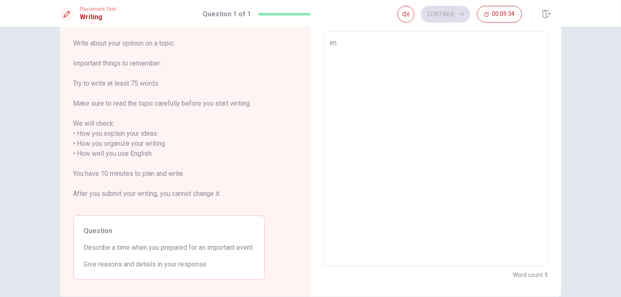
type textarea "x"
type textarea "im ㅔ"
type textarea "x"
type textarea "im ㅔㄱ"
type textarea "x"
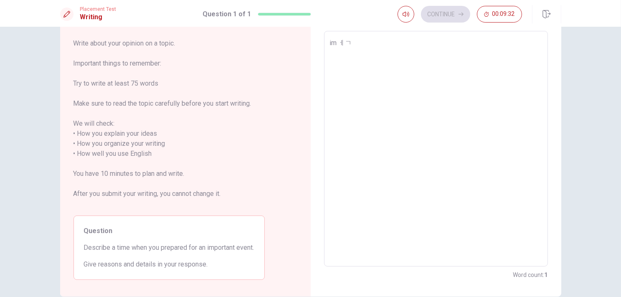
type textarea "im ㅔㄱㄷ"
type textarea "x"
type textarea "im ㅔㄱ데"
type textarea "x"
type textarea "im ㅔㄱ뎀"
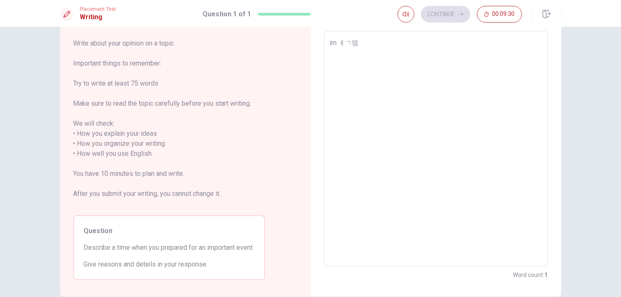
type textarea "x"
type textarea "im ㅔㄱ뎀ㅅ"
type textarea "x"
type textarea "im ㅔㄱ뎀ㅅㄱ"
type textarea "x"
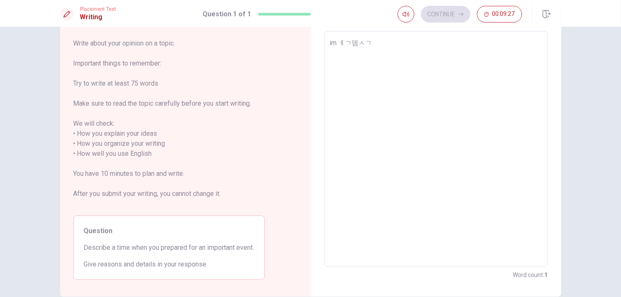
type textarea "im ㅔㄱ뎀ㅅ"
type textarea "x"
type textarea "im ㅔㄱ뎀"
type textarea "x"
type textarea "im ㅔㄱ"
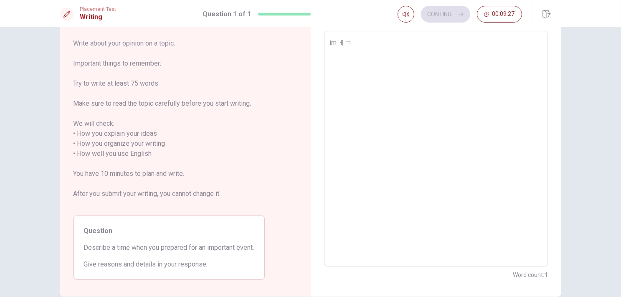
type textarea "x"
type textarea "im ㅔ"
type textarea "x"
type textarea "im"
type textarea "x"
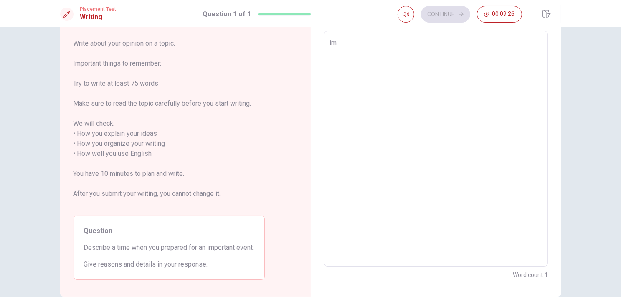
type textarea "im"
type textarea "x"
type textarea "i"
type textarea "x"
type textarea "iㅡ"
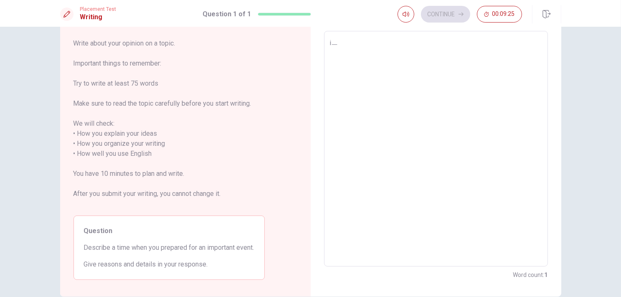
type textarea "x"
type textarea "i"
type textarea "x"
type textarea "im"
type textarea "x"
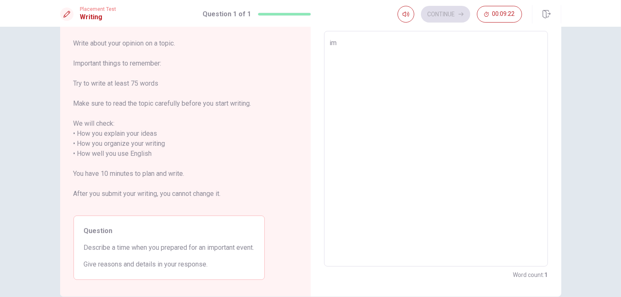
type textarea "im"
type textarea "x"
type textarea "im p"
type textarea "x"
type textarea "im pr"
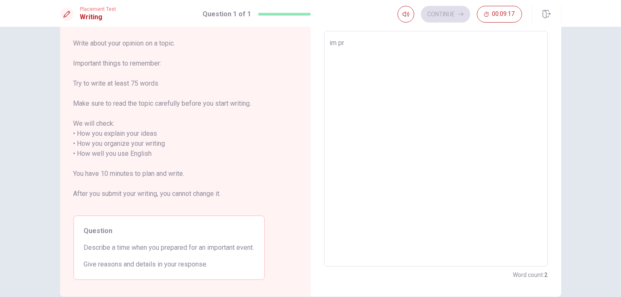
type textarea "x"
type textarea "im pre"
type textarea "x"
type textarea "im prer"
type textarea "x"
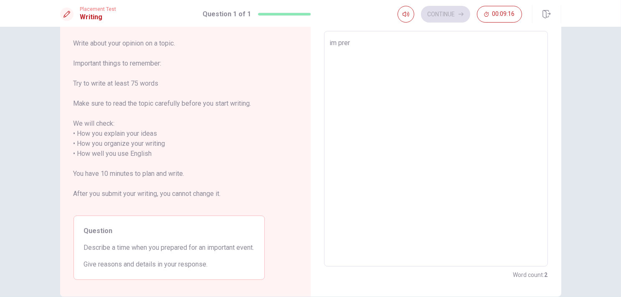
type textarea "im prera"
type textarea "x"
type textarea "im prerar"
type textarea "x"
type textarea "im prerare"
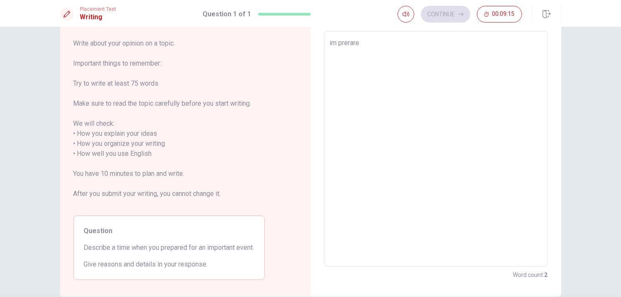
type textarea "x"
type textarea "im prerared"
type textarea "x"
type textarea "im prerared"
type textarea "x"
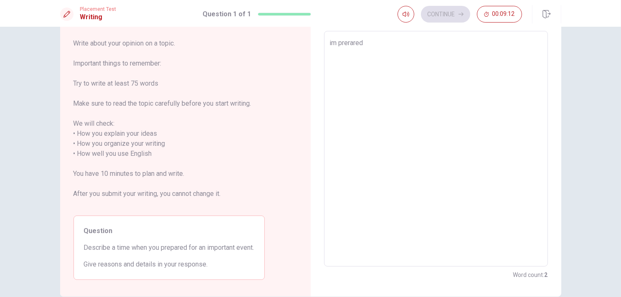
type textarea "im prerared f"
type textarea "x"
type textarea "im prerared fo"
type textarea "x"
type textarea "im prerared for"
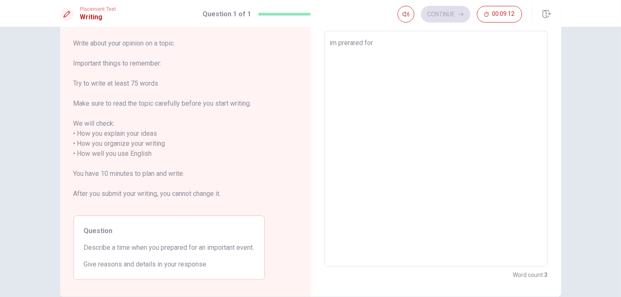
type textarea "x"
type textarea "im prerared for"
type textarea "x"
type textarea "im prerared for a"
type textarea "x"
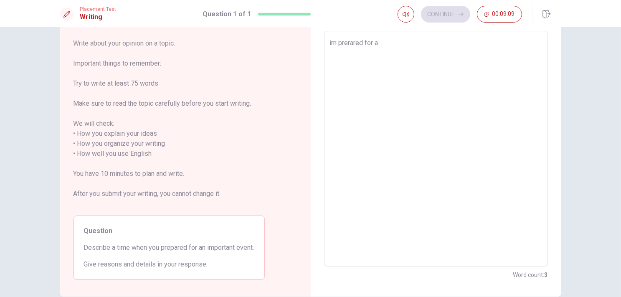
type textarea "im prerared for an"
type textarea "x"
type textarea "im prerared for an"
type textarea "x"
type textarea "im prerared for an i"
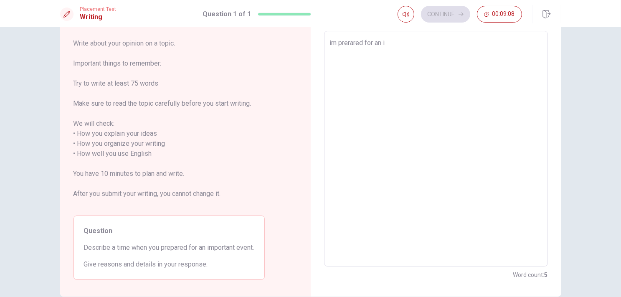
type textarea "x"
type textarea "im prerared for an im"
type textarea "x"
type textarea "im prerared for an imp"
type textarea "x"
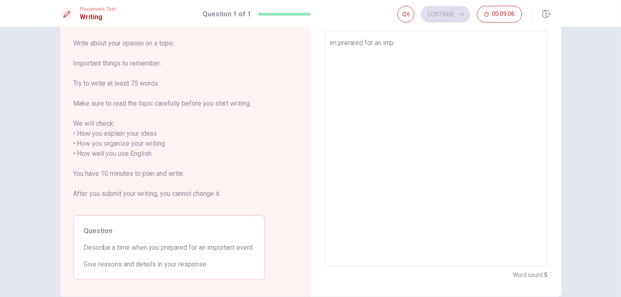
type textarea "im prerared for an impo"
type textarea "x"
type textarea "im prerared for an impor"
type textarea "x"
type textarea "im prerared for an impory"
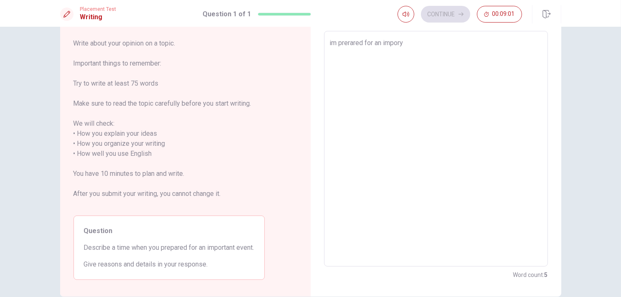
type textarea "x"
type textarea "im prerared for an impor"
type textarea "x"
type textarea "im prerared for an import"
type textarea "x"
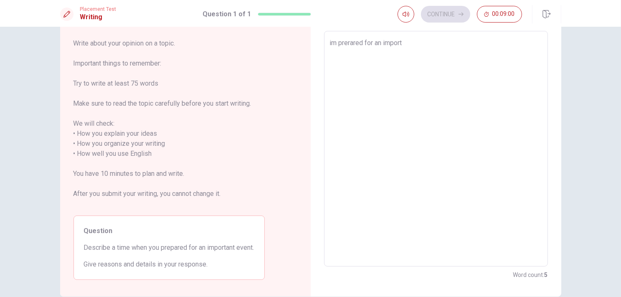
type textarea "im prerared for an importa"
type textarea "x"
type textarea "im prerared for an importan"
type textarea "x"
type textarea "im prerared for an important"
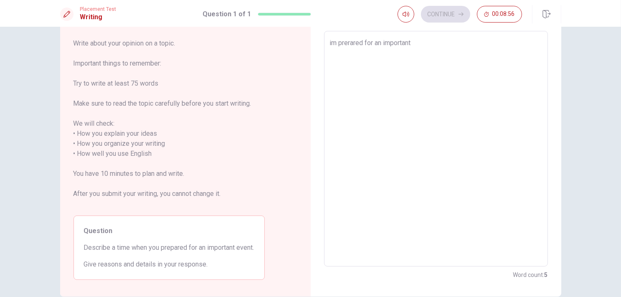
type textarea "x"
type textarea "im prerared for an important"
type textarea "x"
type textarea "im prerared for an important e"
type textarea "x"
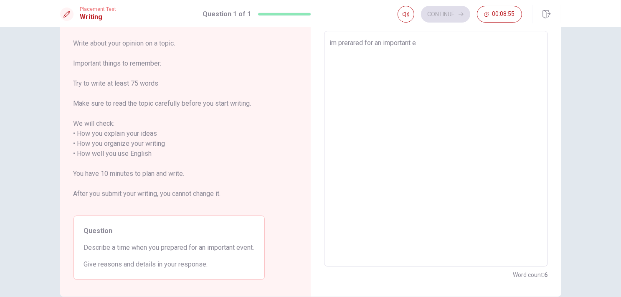
type textarea "im prerared for an important en"
type textarea "x"
type textarea "im prerared for an important env"
type textarea "x"
type textarea "im prerared for an important enve"
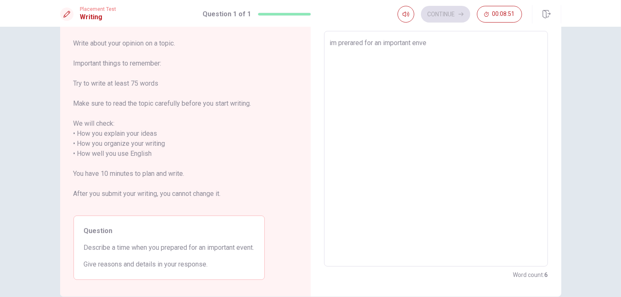
type textarea "x"
type textarea "im prerared for an important enven"
type textarea "x"
type textarea "im prerared for an important even"
type textarea "x"
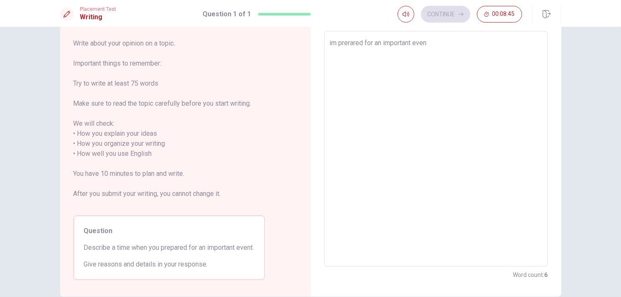
type textarea "im prerared for an important event"
type textarea "x"
type textarea "im prerared for an important event"
type textarea "x"
type textarea "im prerared for an important event i"
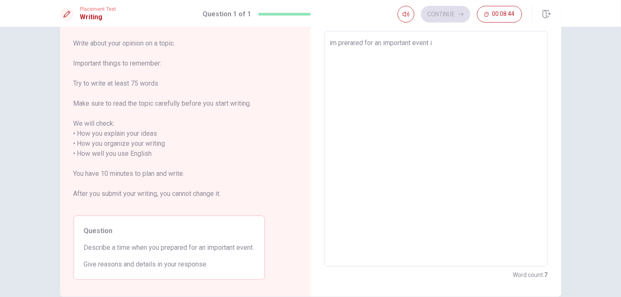
type textarea "x"
type textarea "im prerared for an important event is"
type textarea "x"
type textarea "im prerared for an important event is"
type textarea "x"
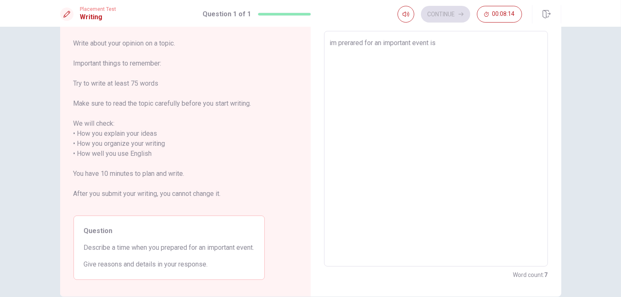
type textarea "im prerared for an important event is a"
type textarea "x"
type textarea "im prerared for an important event is a"
type textarea "x"
type textarea "im prerared for an important event is a s"
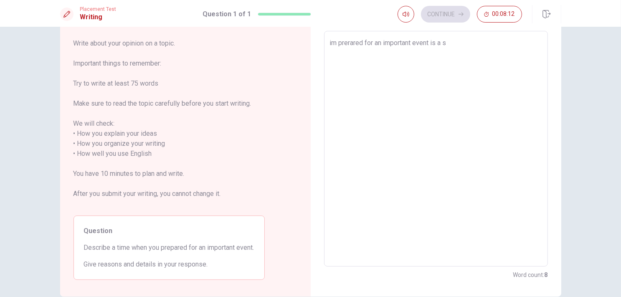
type textarea "x"
type textarea "im prerared for an important event is a si"
type textarea "x"
type textarea "im prerared for an important event is a sim"
type textarea "x"
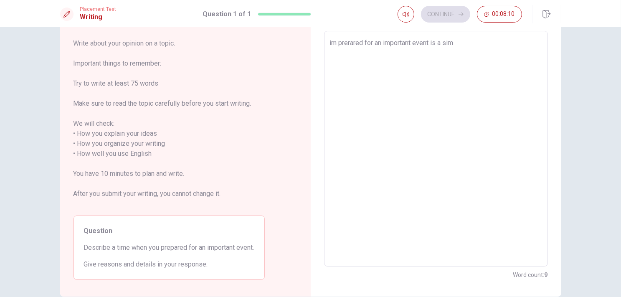
type textarea "im prerared for an important event is a simp"
type textarea "x"
type textarea "im prerared for an important event is a simpl"
type textarea "x"
type textarea "im prerared for an important event is a simple"
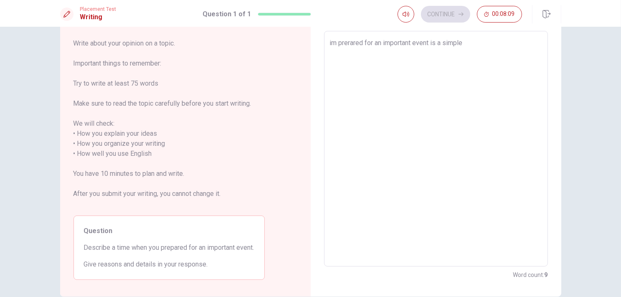
type textarea "x"
type textarea "im prerared for an important event is a simple"
type textarea "x"
type textarea "im prerared for an important event is a simple b"
type textarea "x"
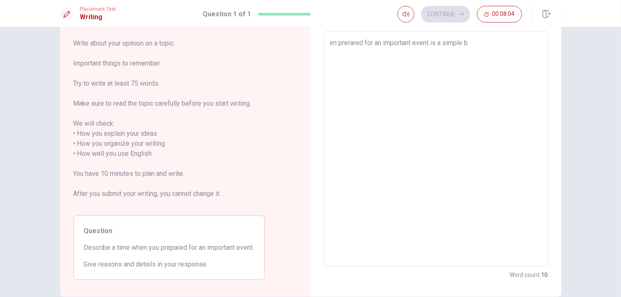
type textarea "im prerared for an important event is a simple ba"
type textarea "x"
type textarea "im prerared for an important event is a simple bad"
type textarea "x"
type textarea "im prerared for an important event is a simple badm"
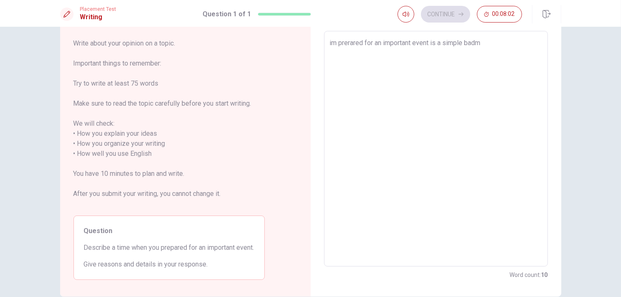
type textarea "x"
type textarea "im prerared for an important event is a simple badmi"
type textarea "x"
type textarea "im prerared for an important event is a simple badmin"
type textarea "x"
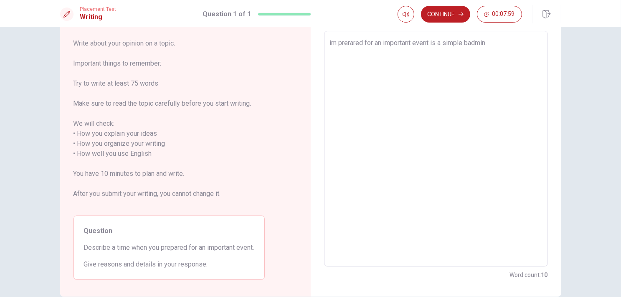
type textarea "im prerared for an important event is a simple badmint"
type textarea "x"
type textarea "im prerared for an important event is a simple badminto"
type textarea "x"
type textarea "im prerared for an important event is a simple badmintom"
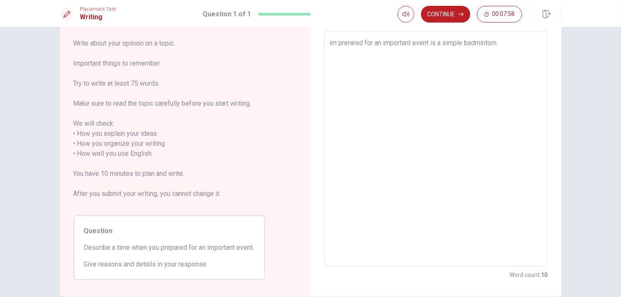
type textarea "x"
type textarea "im prerared for an important event is a simple badmintom"
type textarea "x"
type textarea "im prerared for an important event is a simple badmintom c"
type textarea "x"
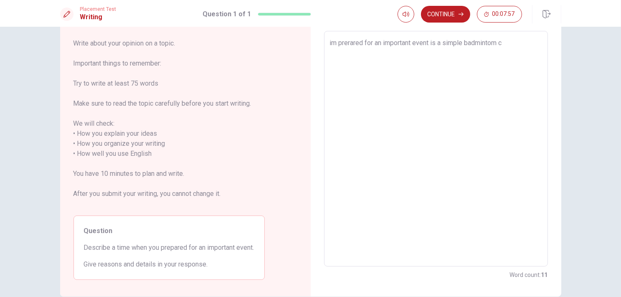
type textarea "im prerared for an important event is a simple badmintom co"
type textarea "x"
type textarea "im prerared for an important event is a simple badmintom com"
type textarea "x"
type textarea "im prerared for an important event is a simple badmintom comp"
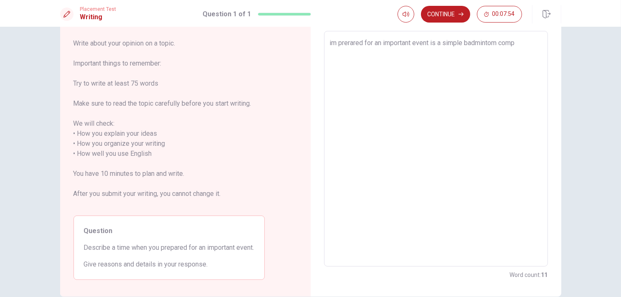
type textarea "x"
type textarea "im prerared for an important event is a simple badmintom compe"
type textarea "x"
type textarea "im prerared for an important event is a simple badmintom compet"
type textarea "x"
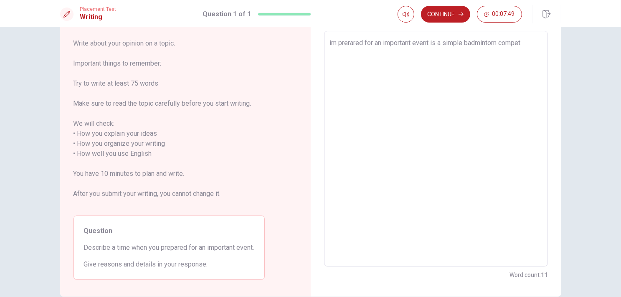
type textarea "im prerared for an important event is a simple badmintom competi"
type textarea "x"
type textarea "im prerared for an important event is a simple badmintom competit"
type textarea "x"
type textarea "im prerared for an important event is a simple badmintom competito"
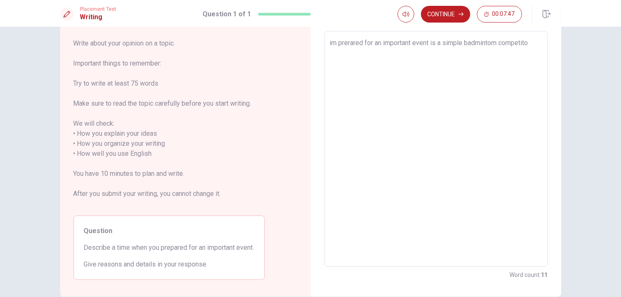
type textarea "x"
type textarea "im prerared for an important event is a simple badmintom competiton"
type textarea "x"
type textarea "im prerared for an important event is a simple badmintom competiton"
type textarea "x"
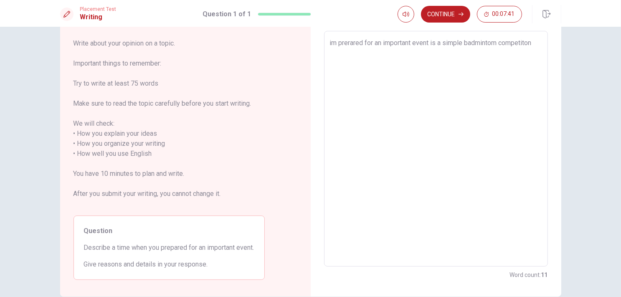
type textarea "im prerared for an important event is a simple badmintom competiton a"
type textarea "x"
type textarea "im prerared for an important event is a simple badmintom competiton ab"
type textarea "x"
type textarea "im prerared for an important event is a simple badmintom competiton abo"
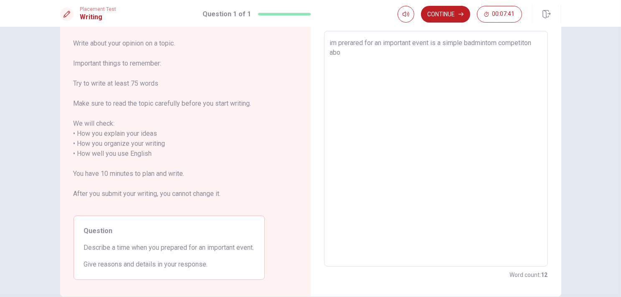
type textarea "x"
type textarea "im prerared for an important event is a simple badmintom competiton abot"
type textarea "x"
type textarea "im prerared for an important event is a simple badmintom competiton abot"
type textarea "x"
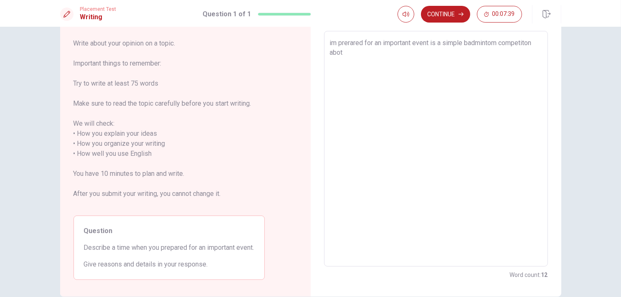
type textarea "im prerared for an important event is a simple badmintom competiton abot"
type textarea "x"
type textarea "im prerared for an important event is a simple badmintom competiton abo"
type textarea "x"
type textarea "im prerared for an important event is a simple badmintom competiton ab"
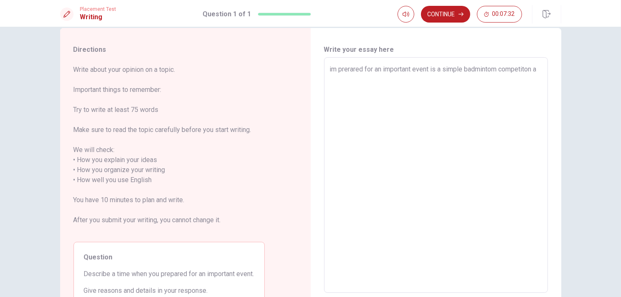
scroll to position [22, 0]
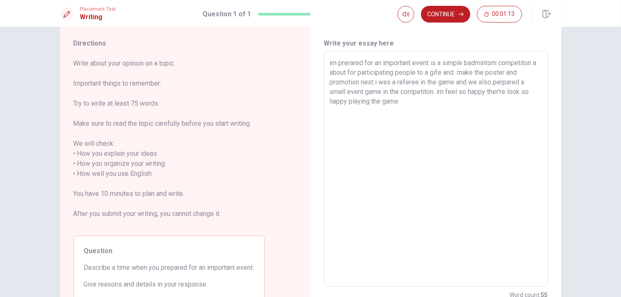
drag, startPoint x: 328, startPoint y: 64, endPoint x: 408, endPoint y: 107, distance: 91.2
click at [408, 107] on textarea "im prerared for an important event is a simple badmintom competiton a about for…" at bounding box center [436, 169] width 212 height 222
click at [450, 139] on textarea "im prerared for an important event is a simple badmintom competiton a about for…" at bounding box center [436, 169] width 212 height 222
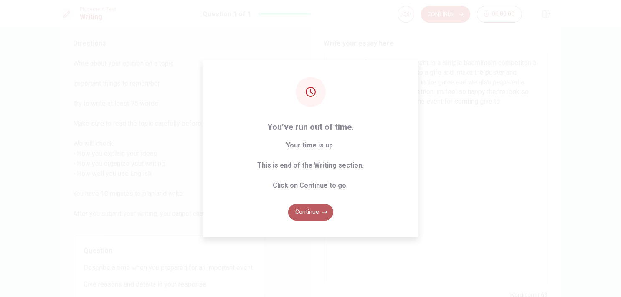
click at [314, 211] on button "Continue" at bounding box center [310, 212] width 45 height 17
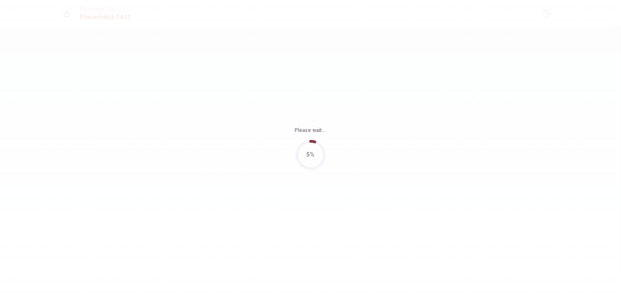
scroll to position [0, 0]
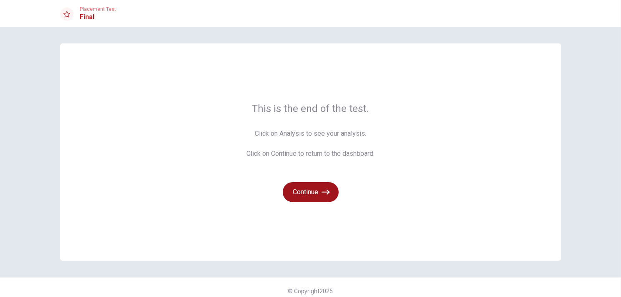
click at [312, 195] on button "Continue" at bounding box center [311, 192] width 56 height 20
